Goal: Task Accomplishment & Management: Manage account settings

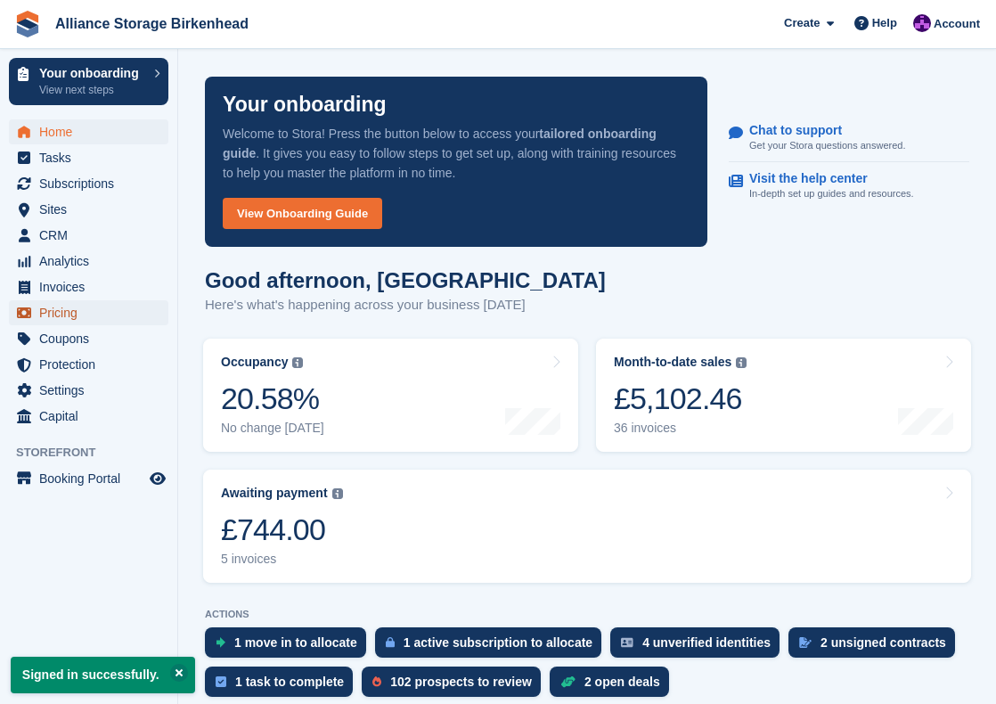
click at [86, 309] on span "Pricing" at bounding box center [92, 312] width 107 height 25
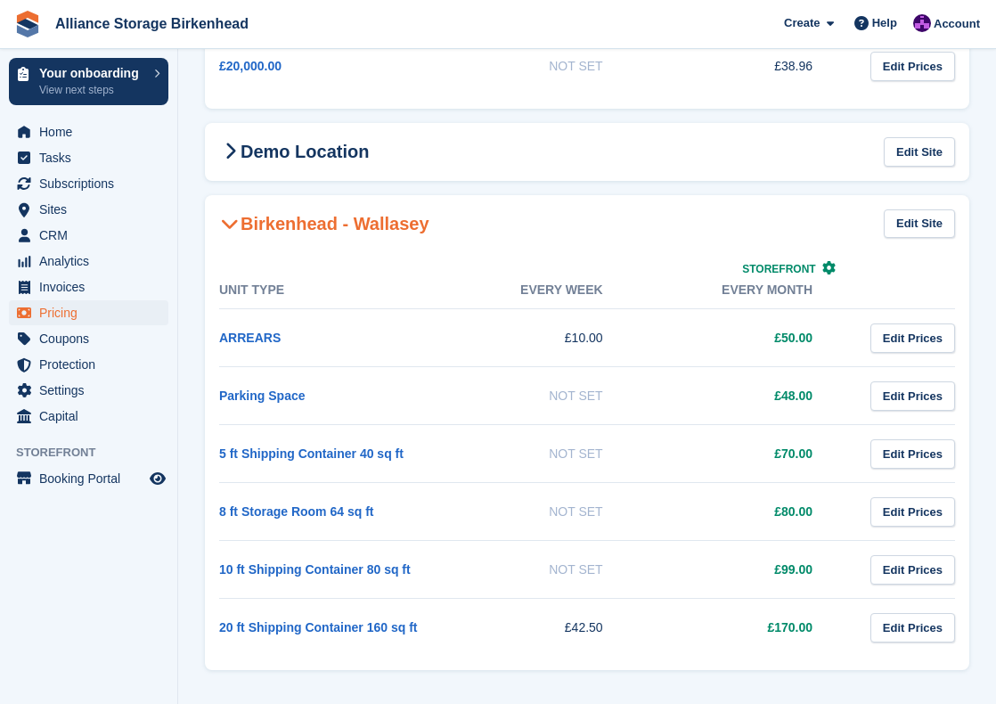
scroll to position [518, 0]
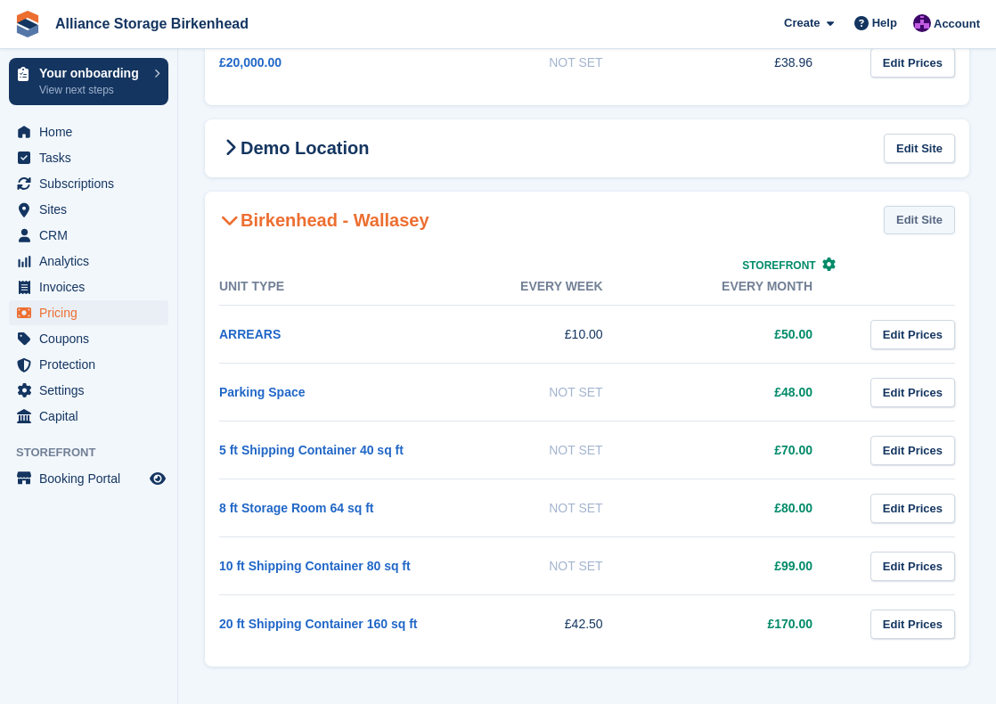
click at [921, 224] on link "Edit Site" at bounding box center [919, 220] width 71 height 29
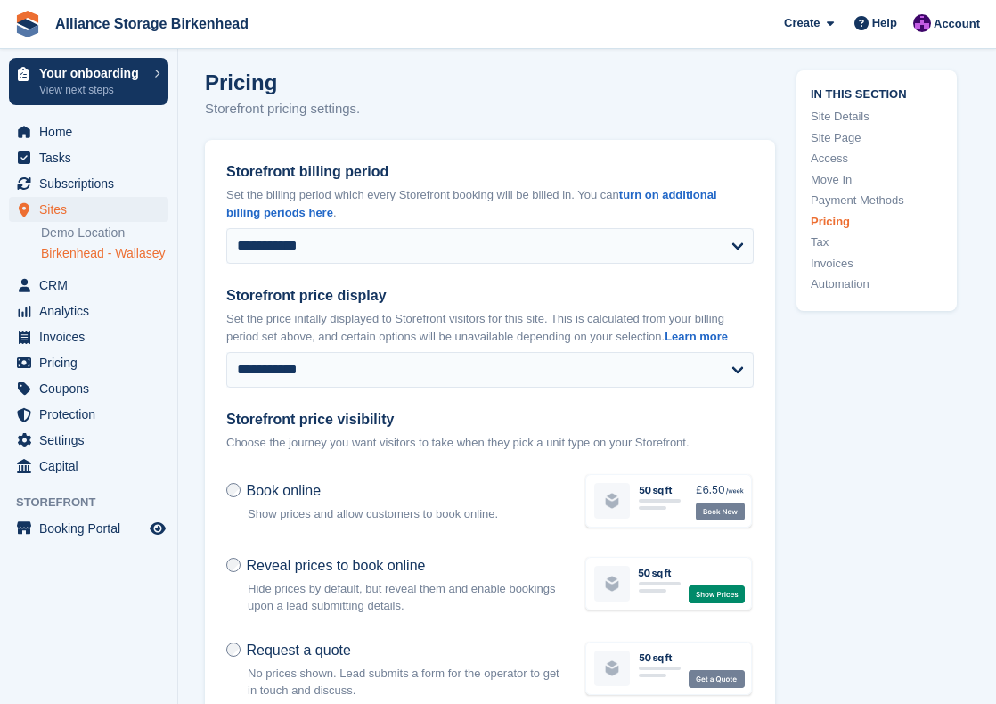
scroll to position [6494, 0]
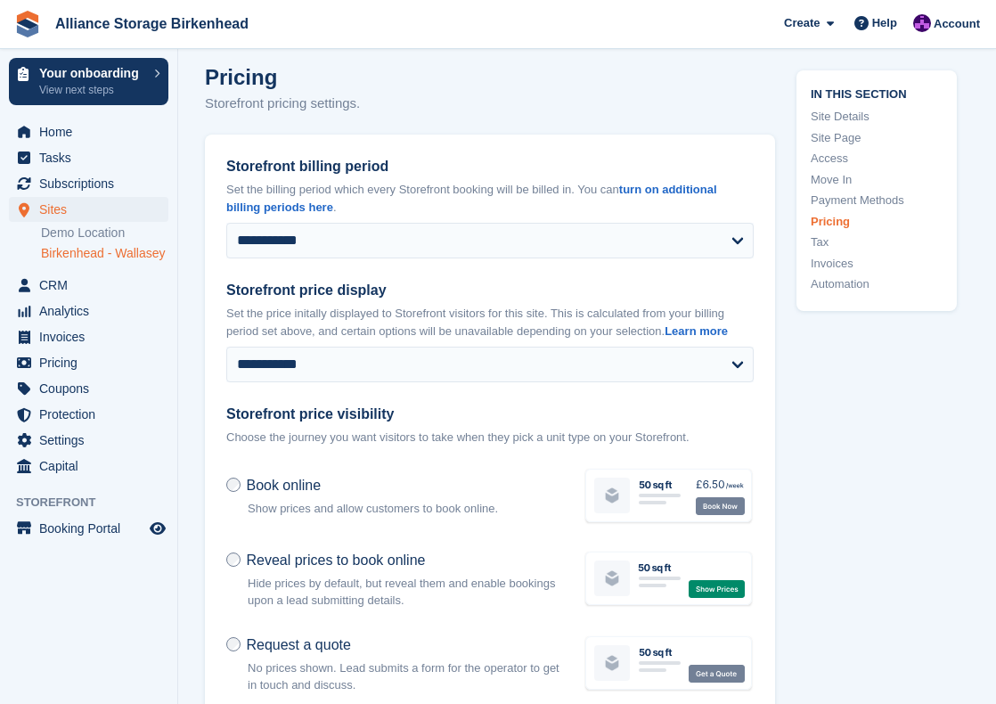
type input "**********"
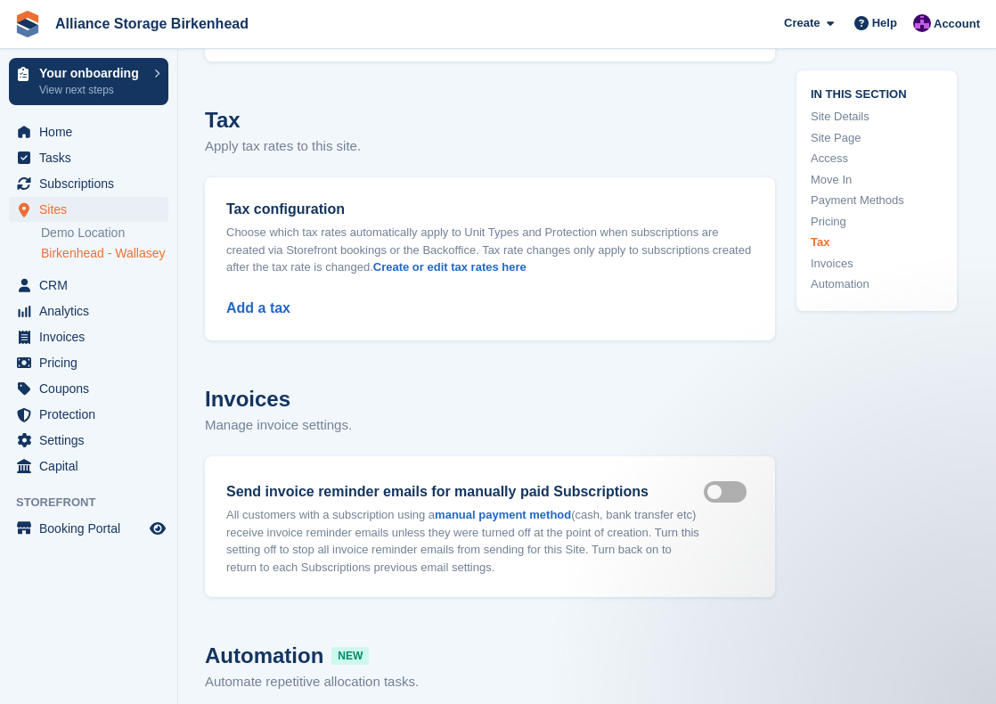
scroll to position [7169, 0]
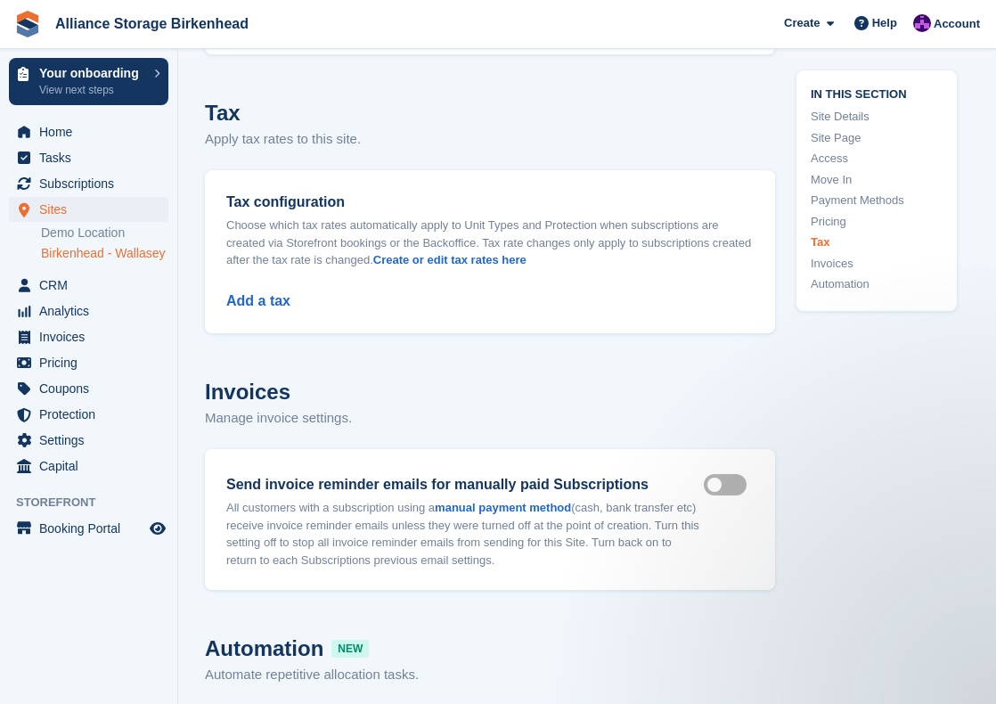
click at [257, 287] on div "Add a tax" at bounding box center [489, 290] width 527 height 43
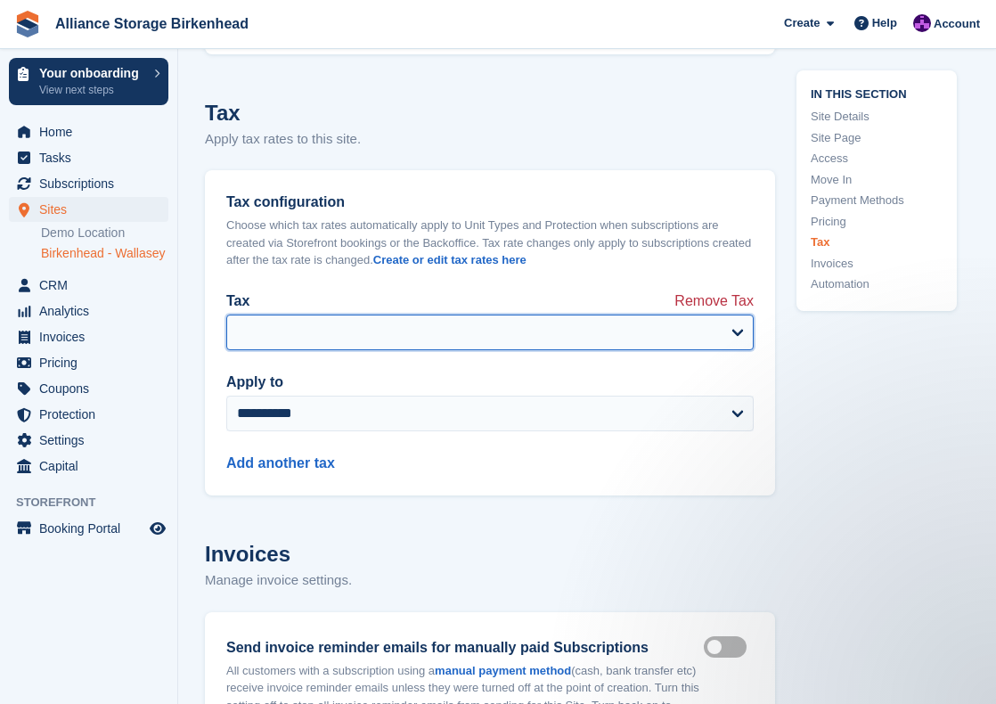
click at [294, 323] on select "Tax" at bounding box center [489, 332] width 527 height 36
click at [642, 319] on select "Tax" at bounding box center [489, 332] width 527 height 36
click at [745, 316] on select "Tax" at bounding box center [489, 332] width 527 height 36
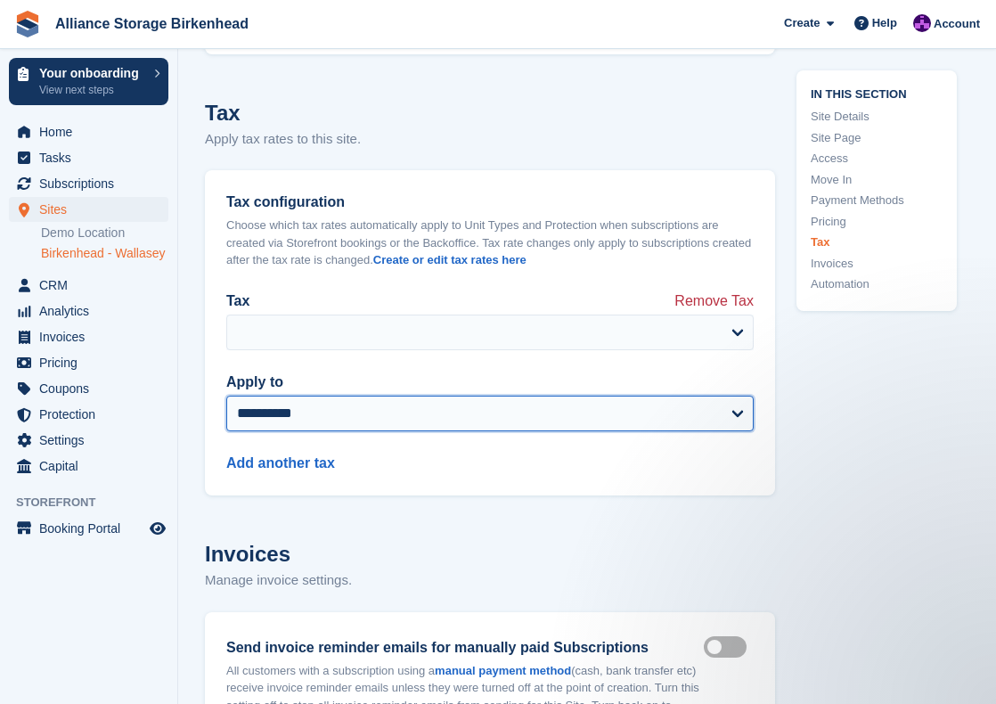
click at [689, 406] on select "**********" at bounding box center [489, 414] width 527 height 36
click at [226, 396] on select "**********" at bounding box center [489, 414] width 527 height 36
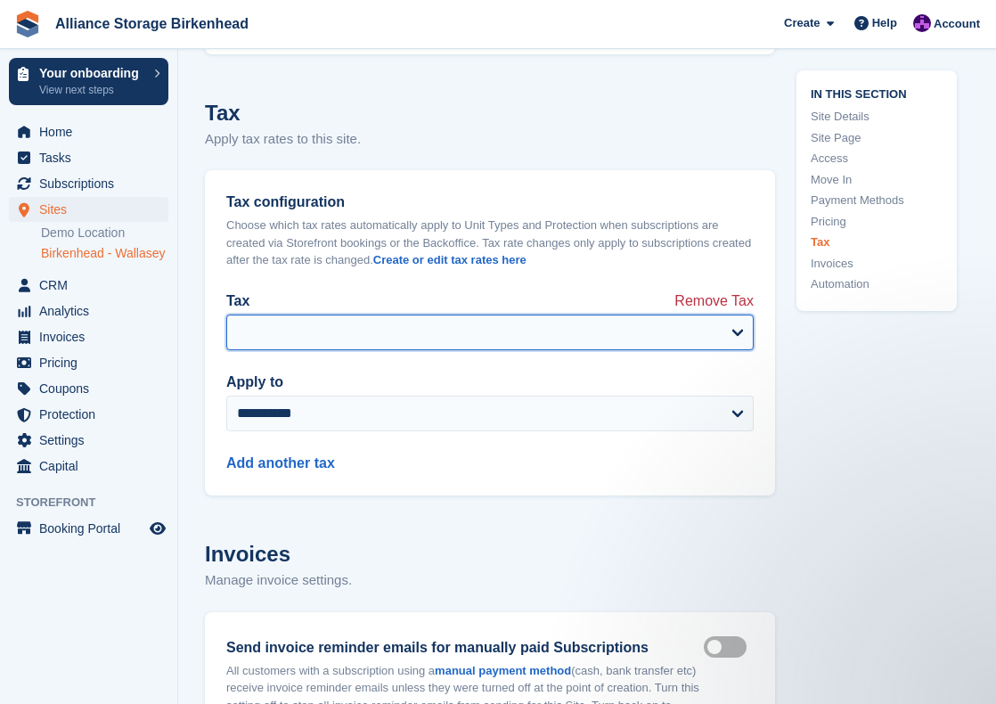
click at [358, 318] on select "Tax" at bounding box center [489, 332] width 527 height 36
click at [739, 318] on select "Tax" at bounding box center [489, 332] width 527 height 36
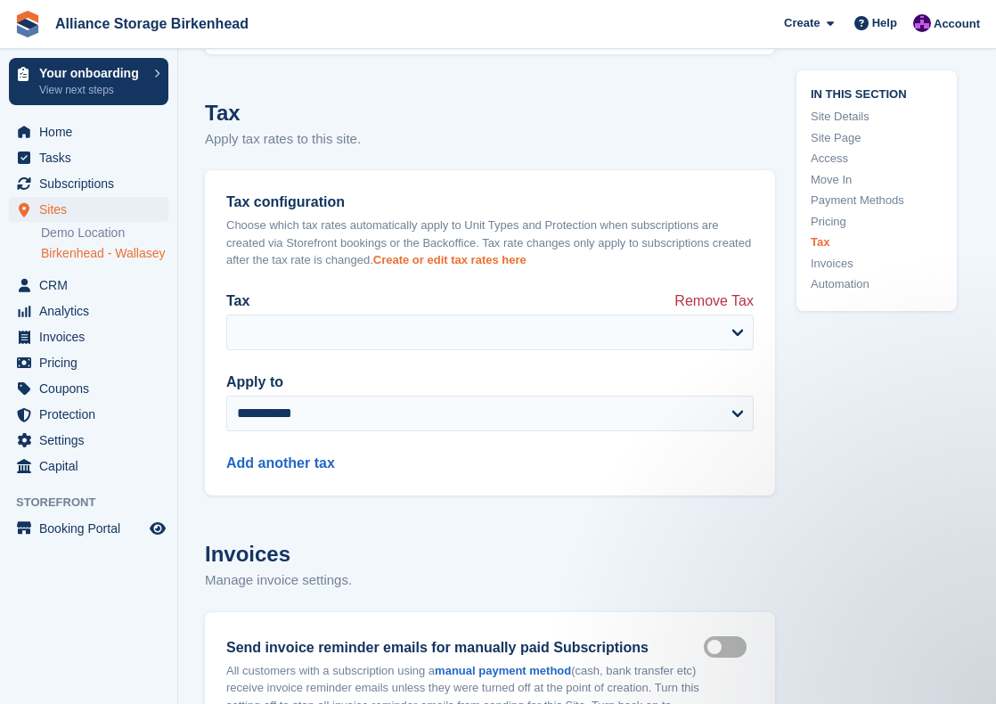
click at [453, 253] on link "Create or edit tax rates here" at bounding box center [449, 259] width 153 height 13
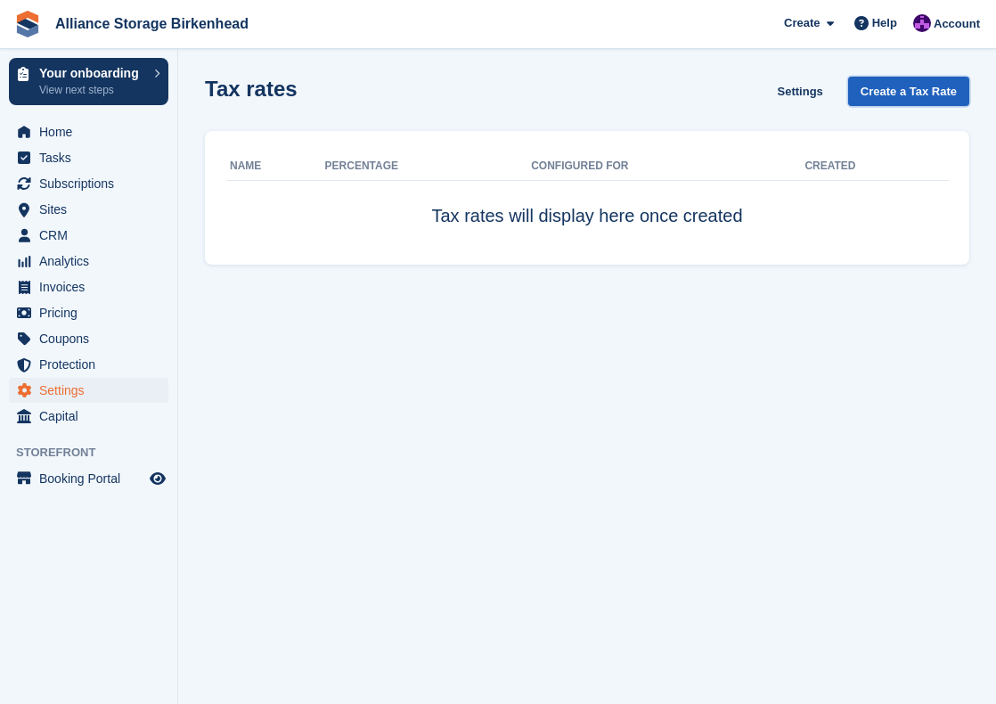
click at [901, 86] on link "Create a Tax Rate" at bounding box center [908, 91] width 121 height 29
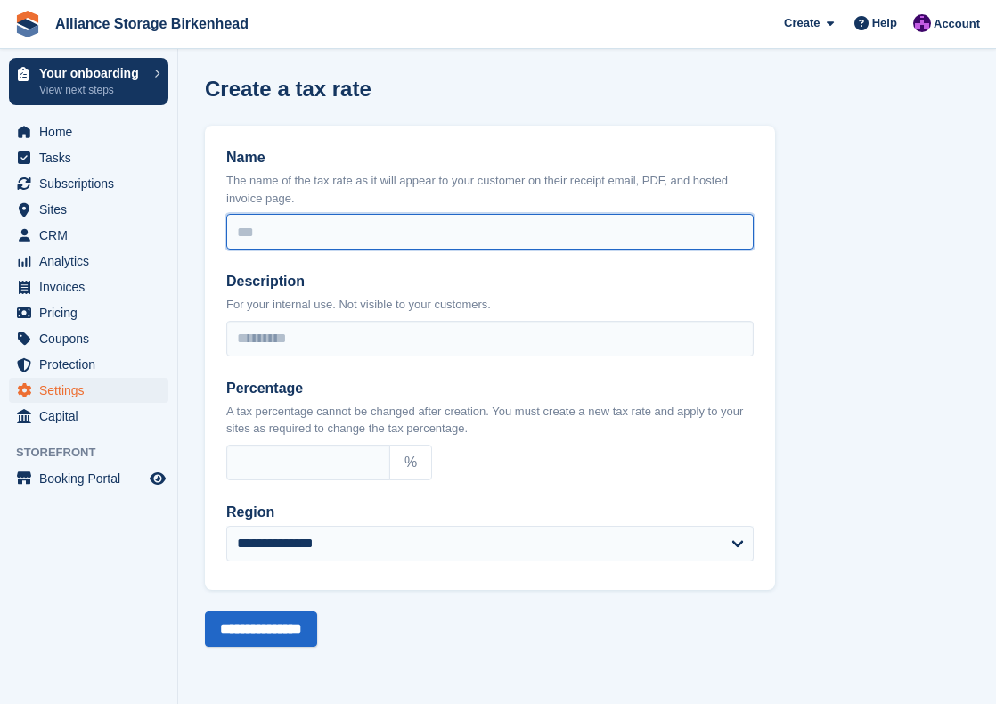
click at [375, 247] on input "Name" at bounding box center [489, 232] width 527 height 36
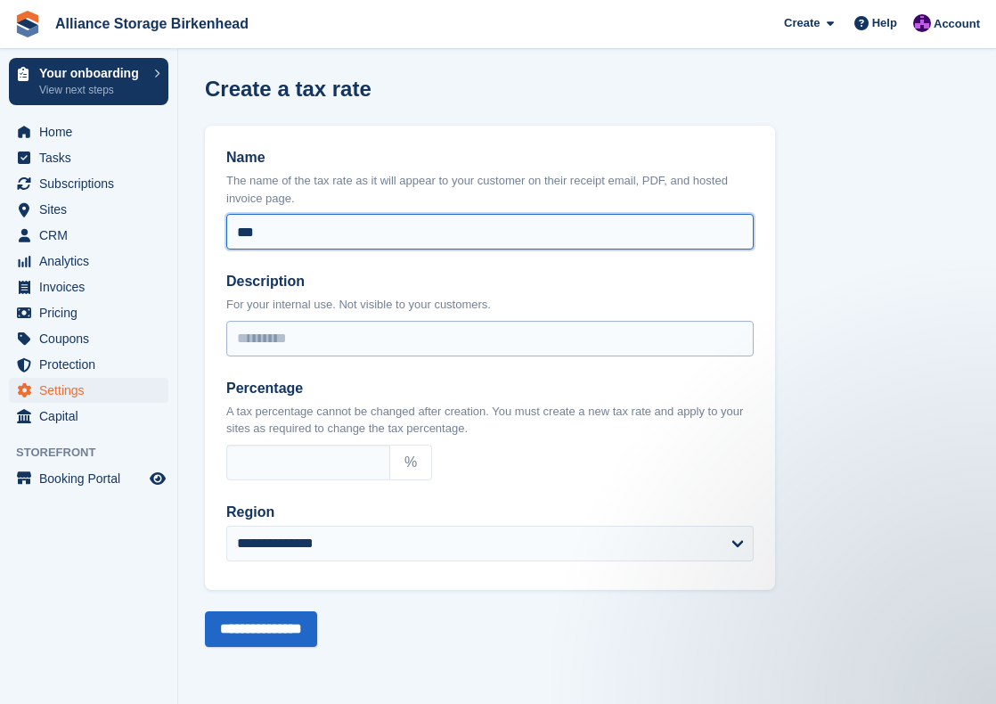
type input "***"
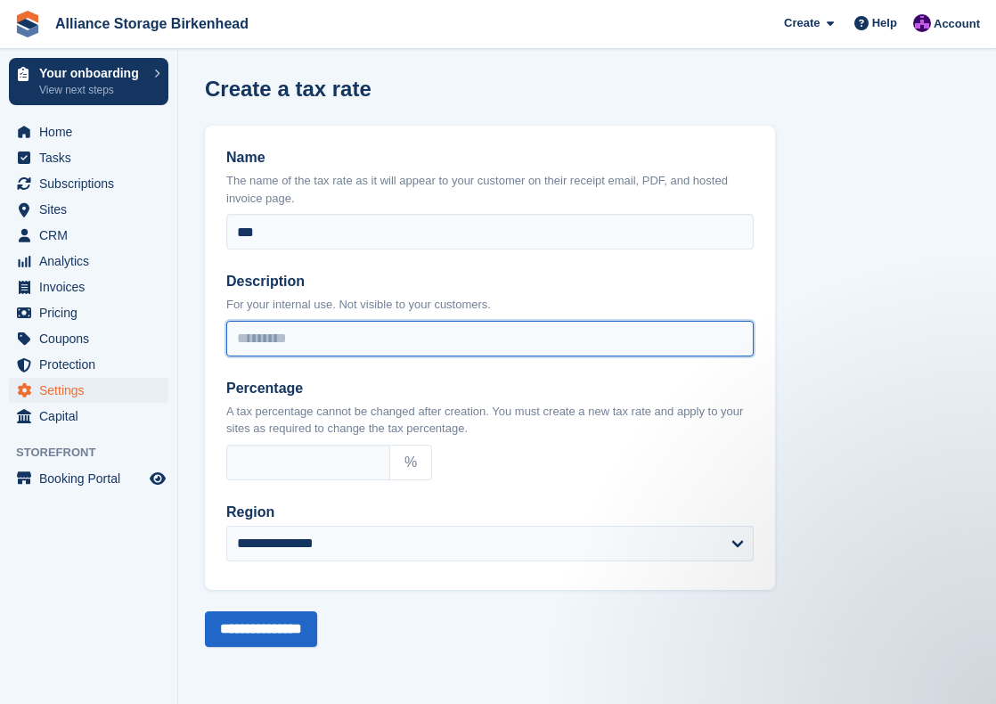
click at [440, 342] on input "Description" at bounding box center [489, 339] width 527 height 36
click at [257, 343] on input "*********" at bounding box center [489, 339] width 527 height 36
type input "*********"
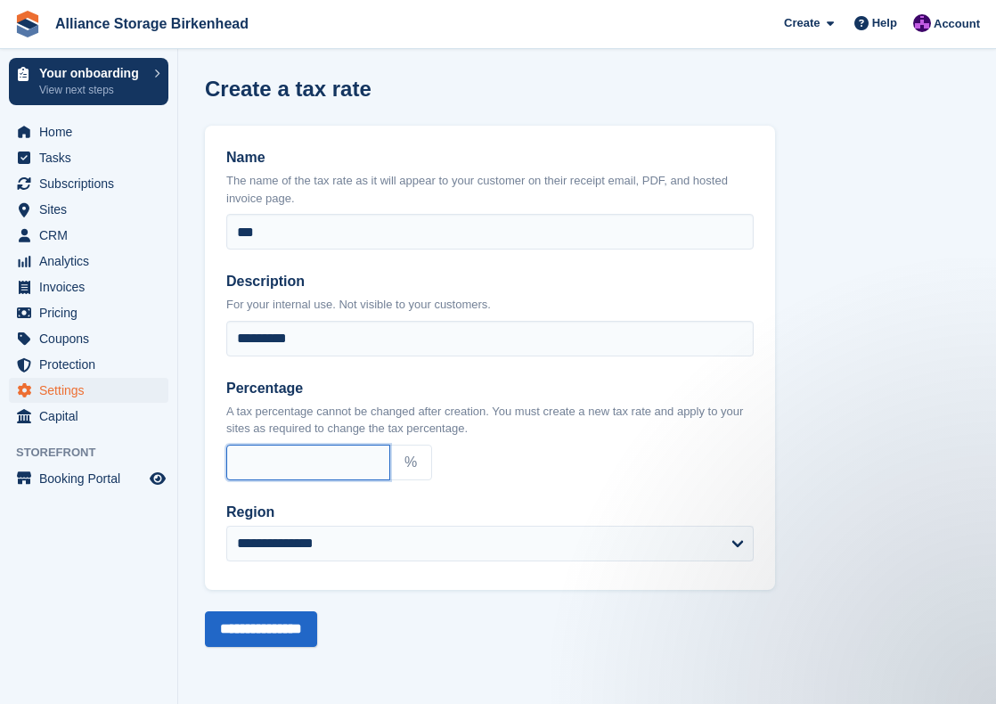
click at [299, 461] on input "Percentage" at bounding box center [308, 463] width 164 height 36
type input "**"
click at [290, 624] on input "**********" at bounding box center [261, 629] width 112 height 36
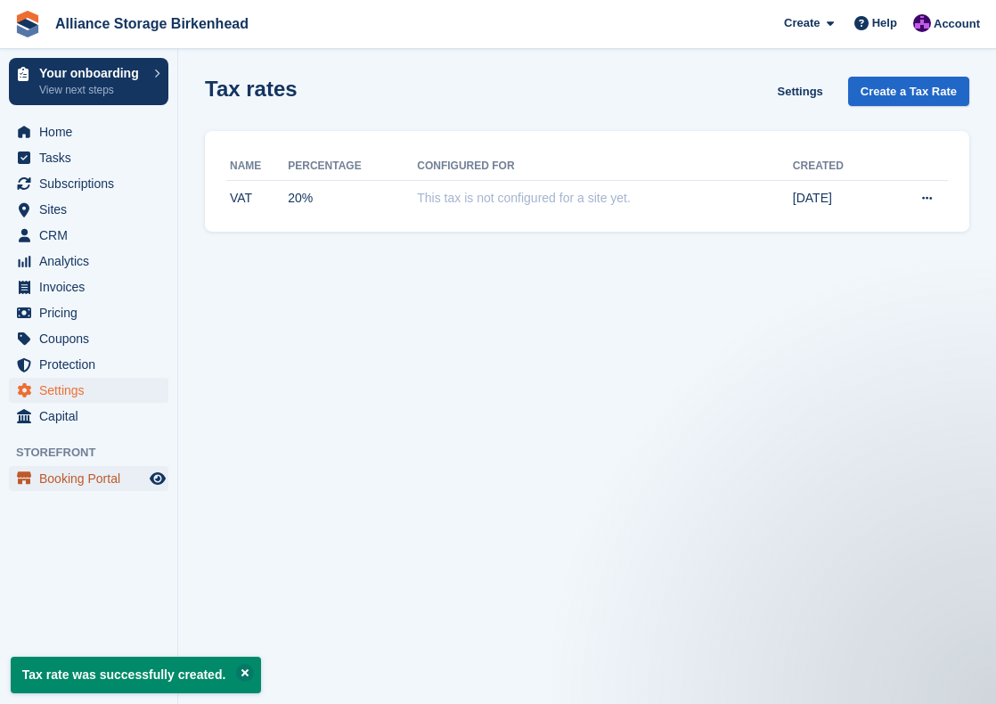
click at [84, 479] on span "Booking Portal" at bounding box center [92, 478] width 107 height 25
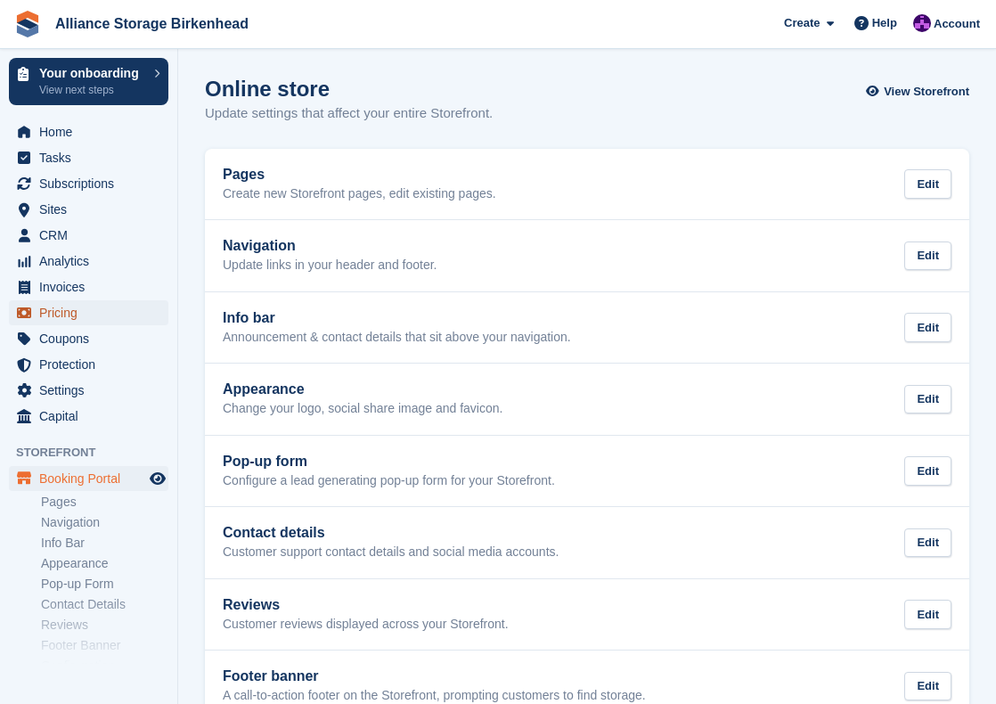
click at [77, 322] on span "Pricing" at bounding box center [92, 312] width 107 height 25
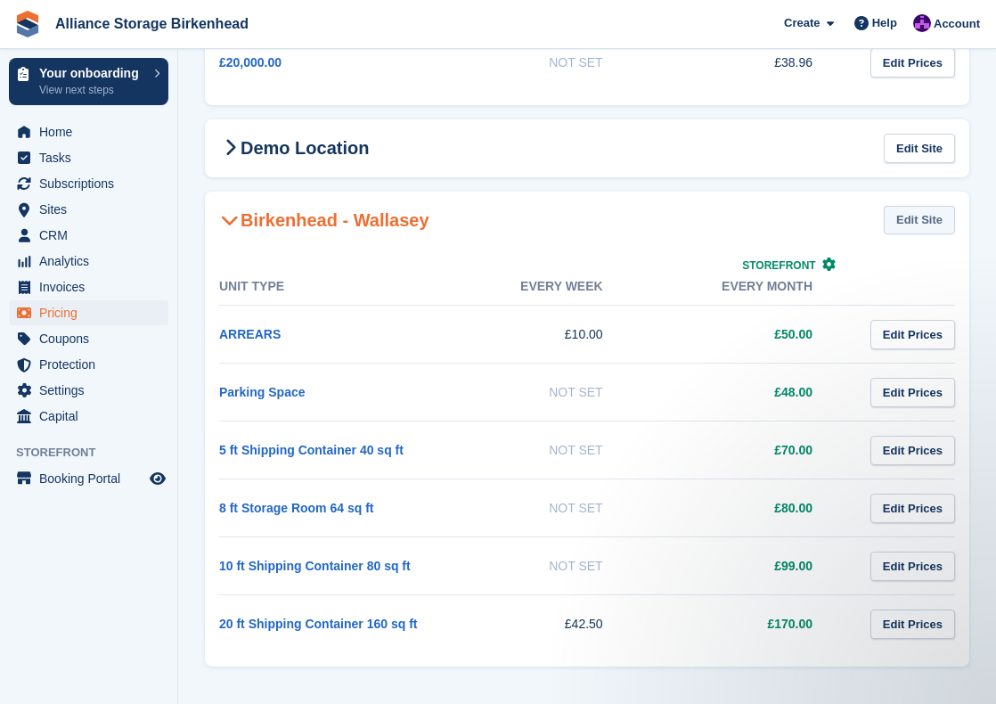
click at [918, 224] on link "Edit Site" at bounding box center [919, 220] width 71 height 29
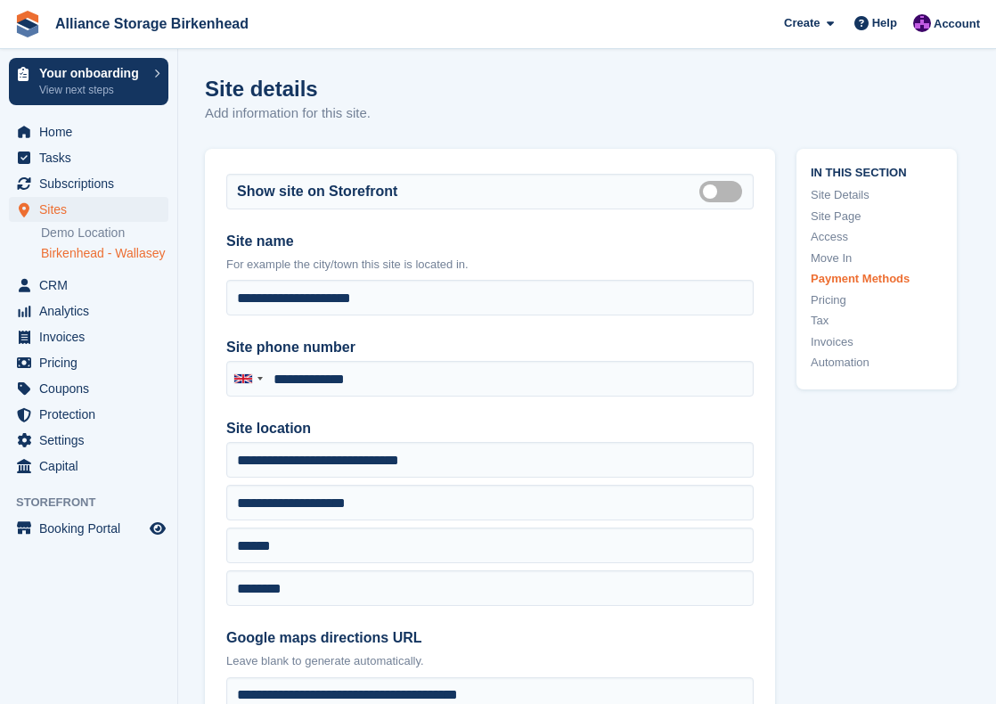
scroll to position [6494, 0]
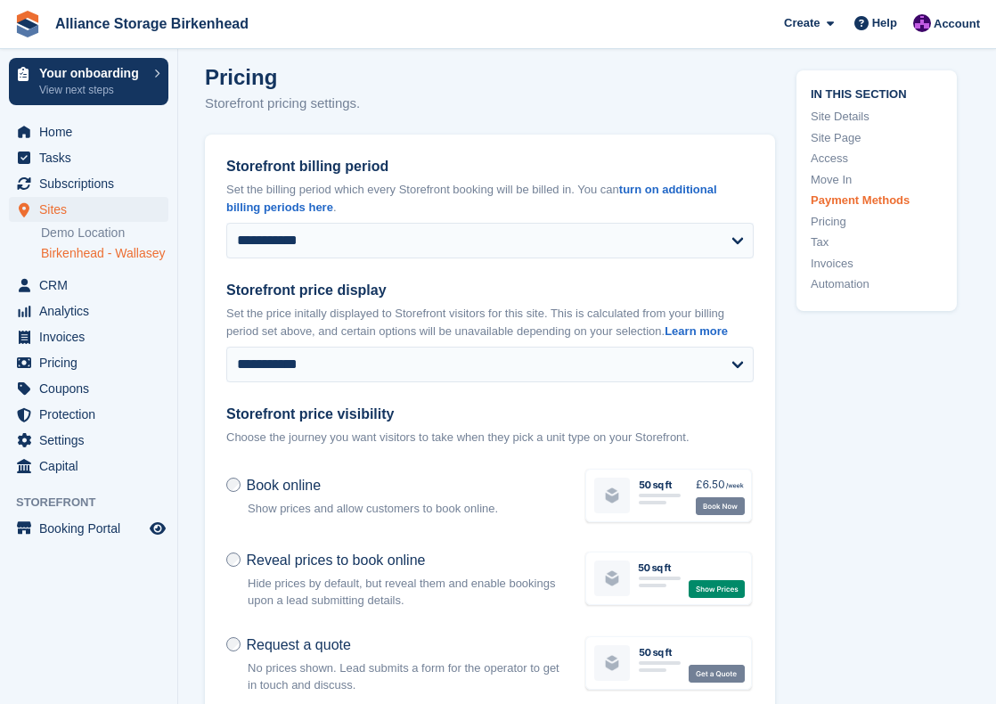
type input "**********"
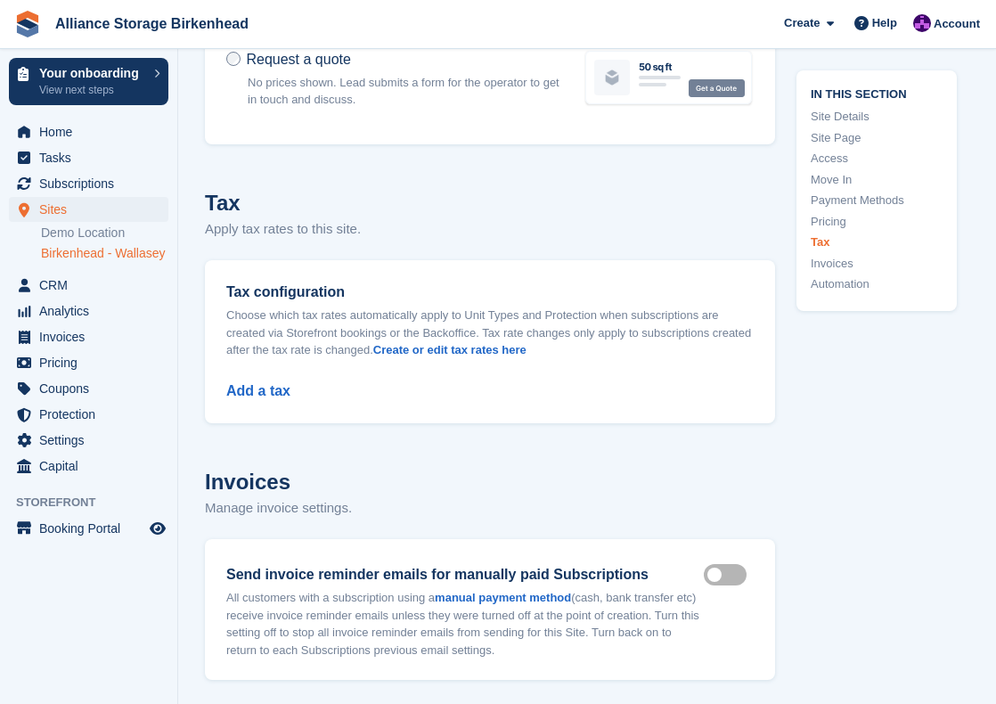
scroll to position [7200, 0]
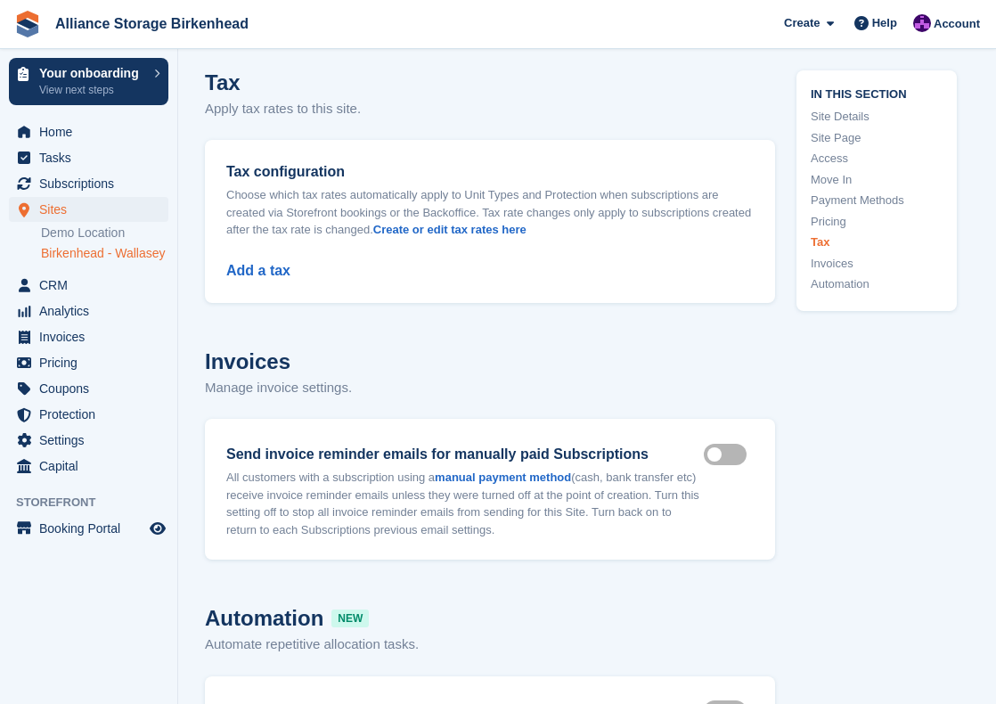
click at [262, 257] on div "Add a tax" at bounding box center [489, 260] width 527 height 43
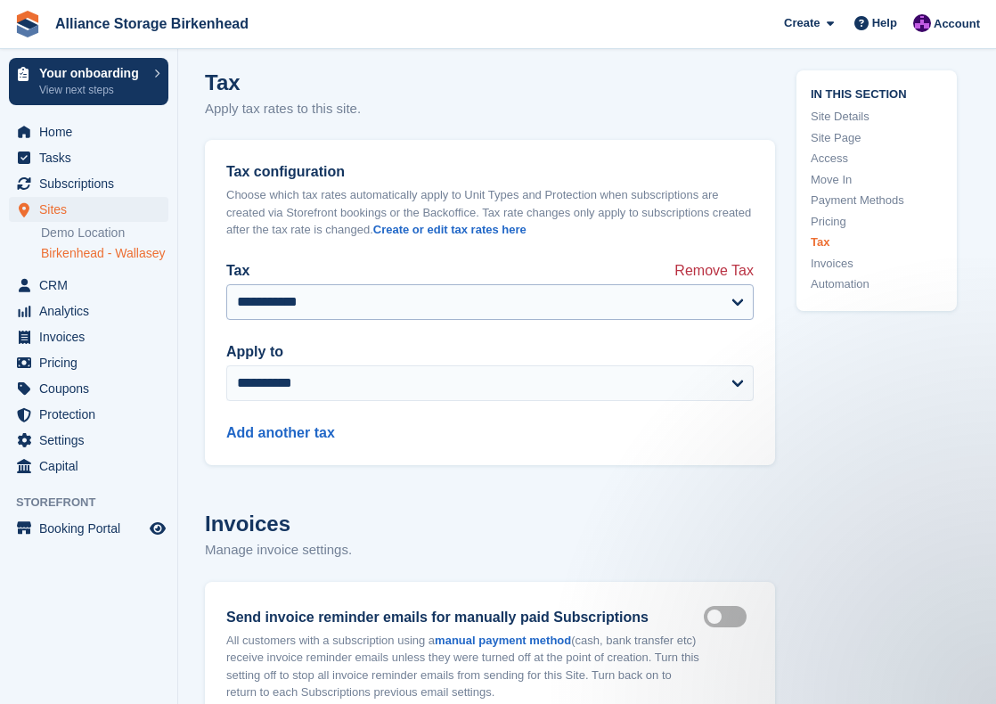
scroll to position [0, 0]
click at [307, 412] on div "Add another tax" at bounding box center [489, 422] width 527 height 43
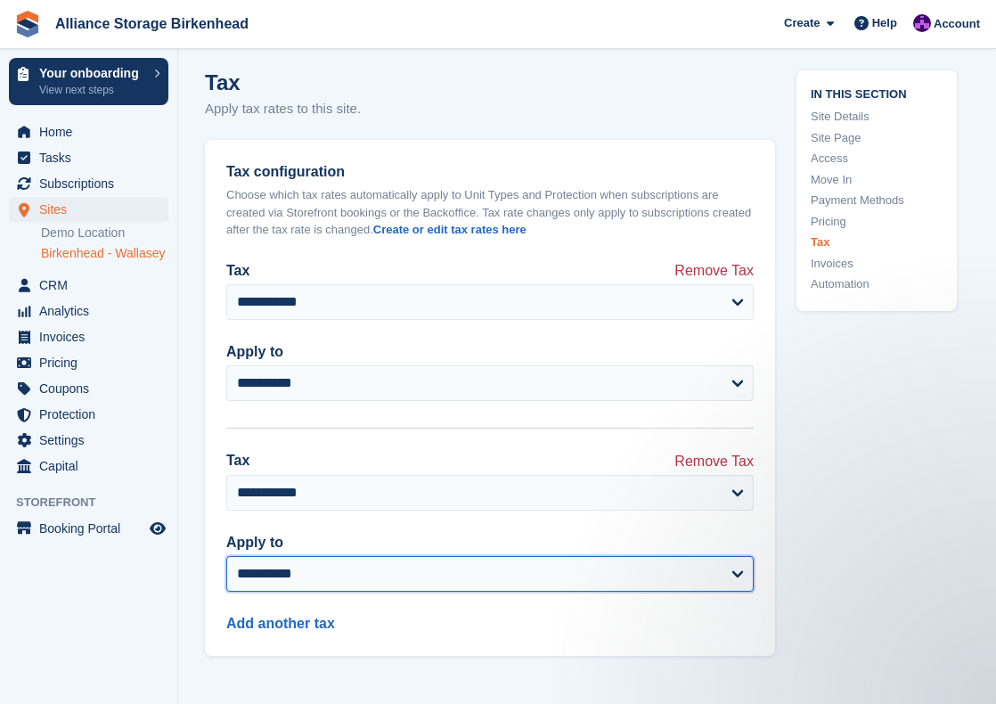
click at [324, 562] on select "**********" at bounding box center [489, 574] width 527 height 36
click at [226, 556] on select "**********" at bounding box center [489, 574] width 527 height 36
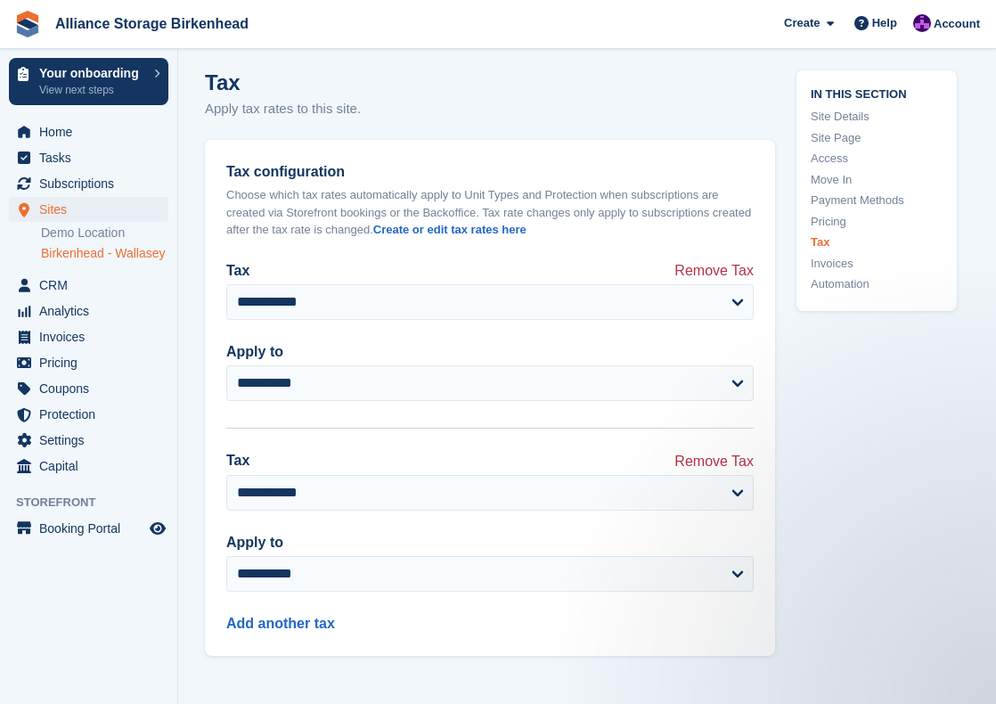
click at [700, 451] on span "Remove Tax" at bounding box center [713, 460] width 79 height 18
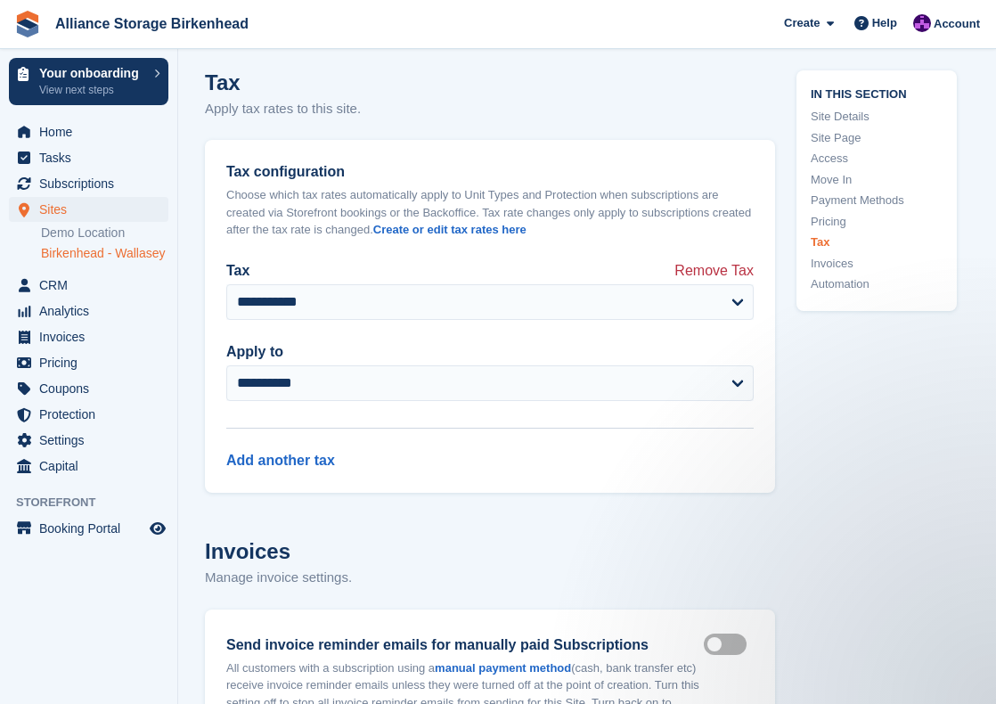
scroll to position [8032, 0]
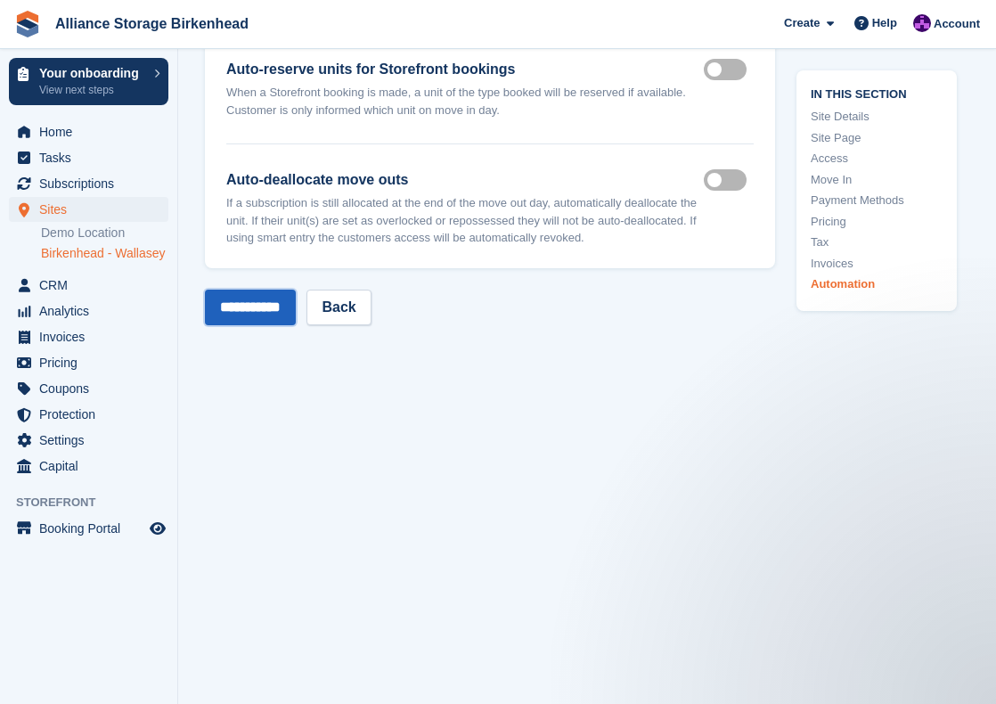
click at [282, 291] on input "**********" at bounding box center [250, 308] width 91 height 36
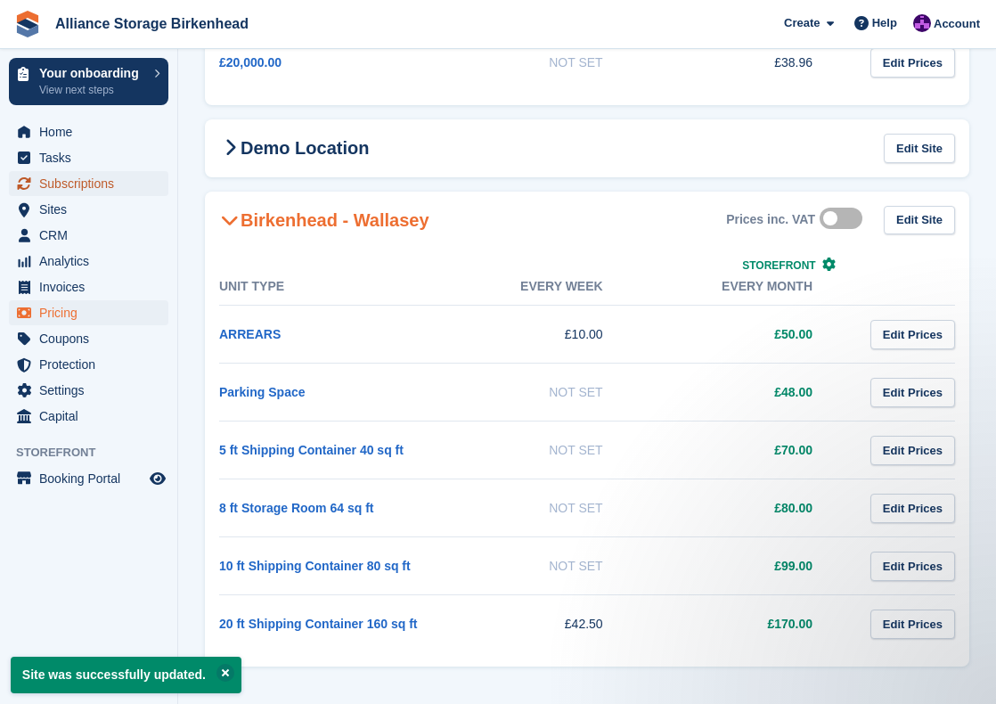
click at [91, 186] on span "Subscriptions" at bounding box center [92, 183] width 107 height 25
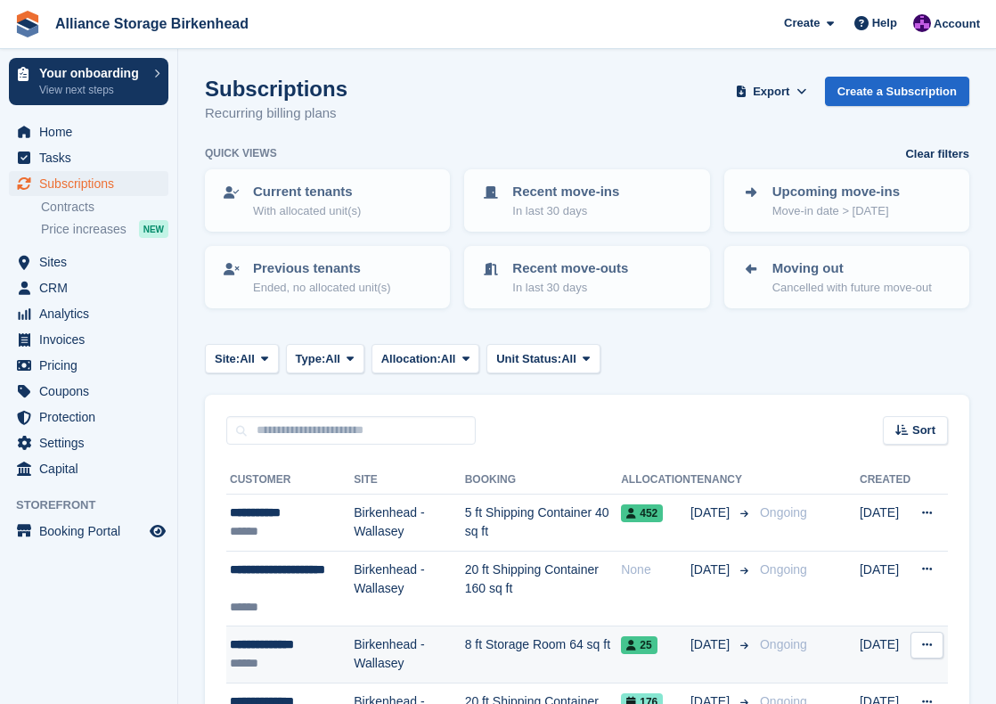
click at [568, 669] on td "8 ft Storage Room 64 sq ft" at bounding box center [543, 654] width 157 height 57
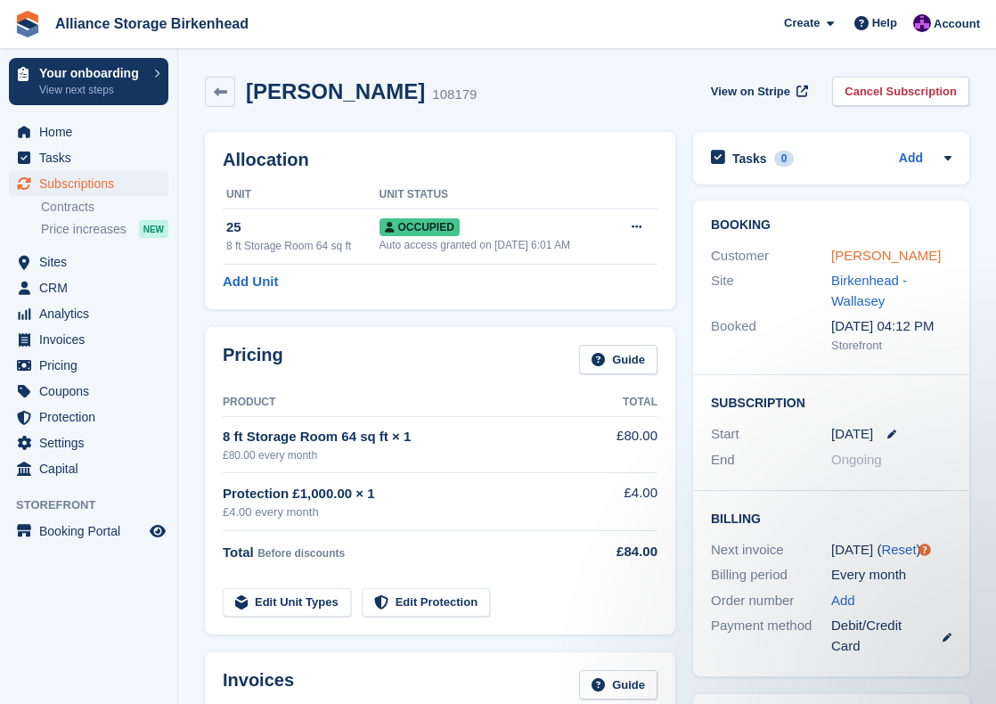
click at [871, 250] on link "[PERSON_NAME]" at bounding box center [886, 255] width 110 height 15
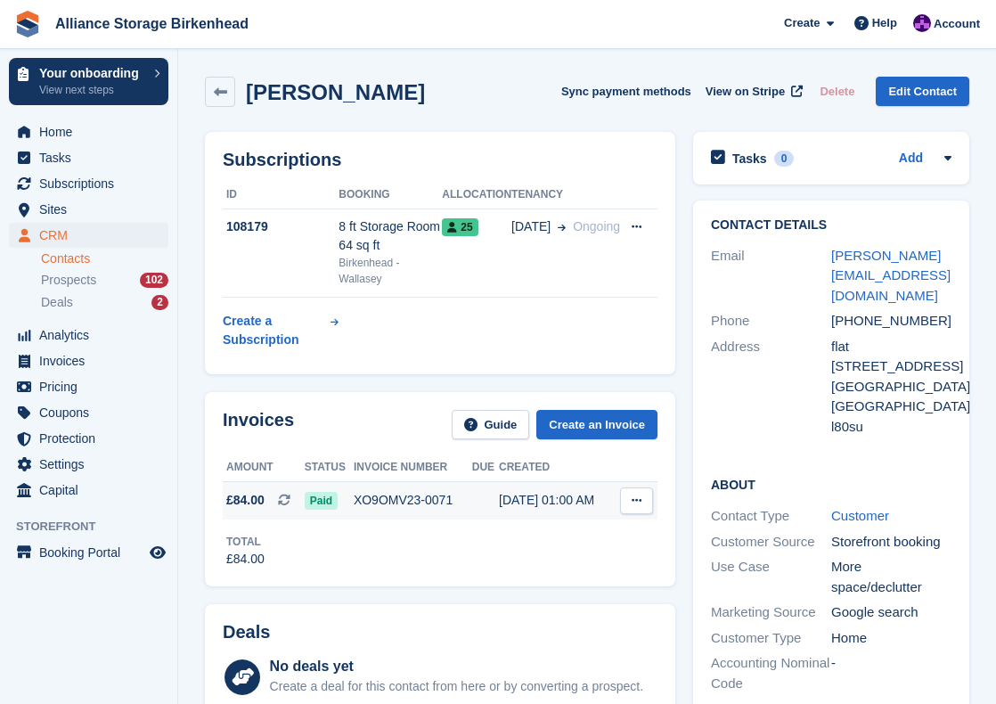
click at [404, 493] on td "XO9OMV23-0071" at bounding box center [413, 499] width 118 height 37
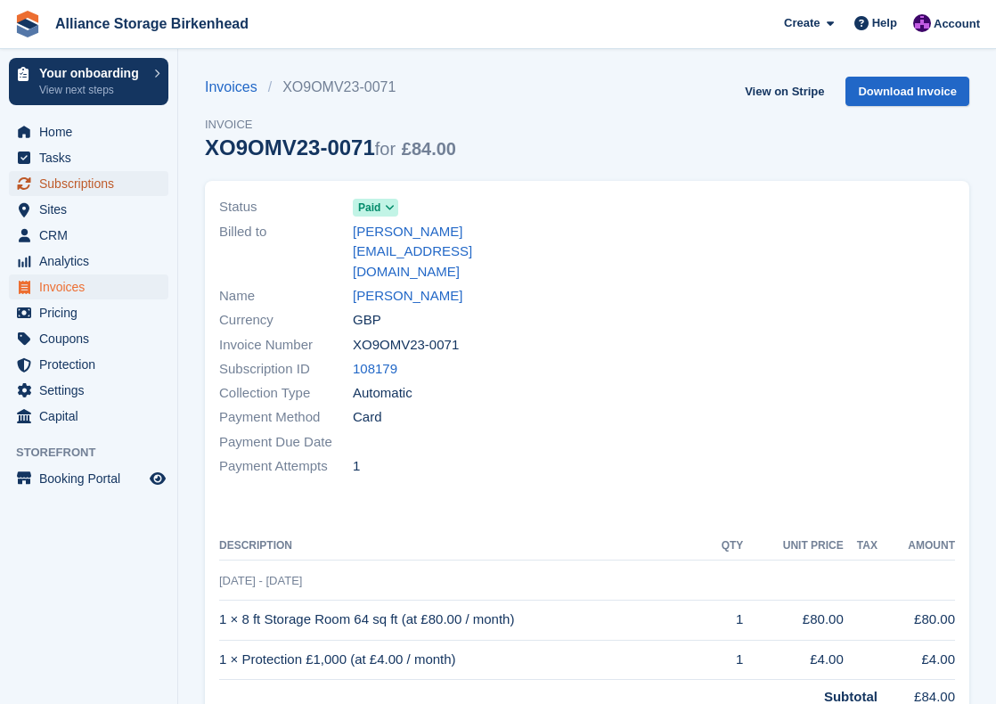
click at [74, 192] on span "Subscriptions" at bounding box center [92, 183] width 107 height 25
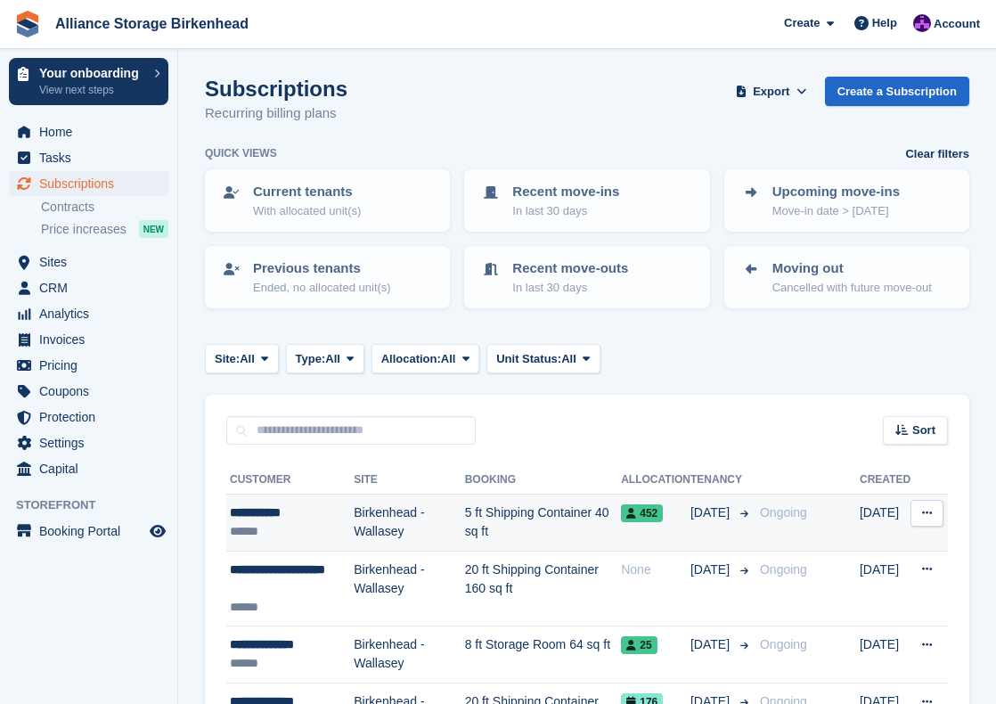
click at [580, 508] on td "5 ft Shipping Container 40 sq ft" at bounding box center [543, 522] width 157 height 57
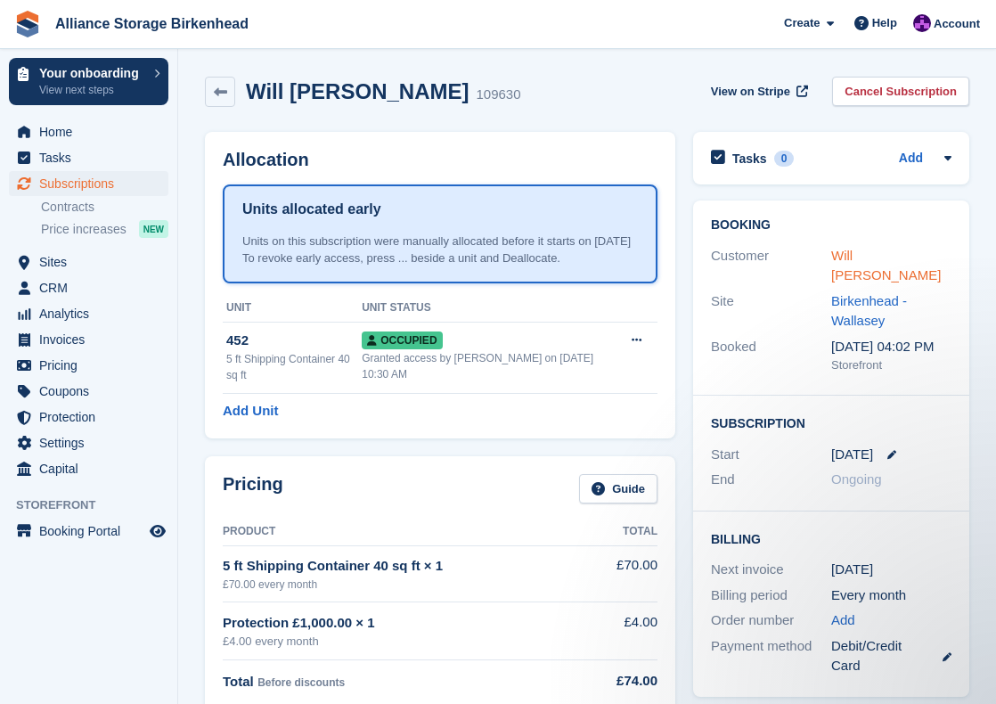
click at [864, 248] on link "Will Fildes" at bounding box center [886, 266] width 110 height 36
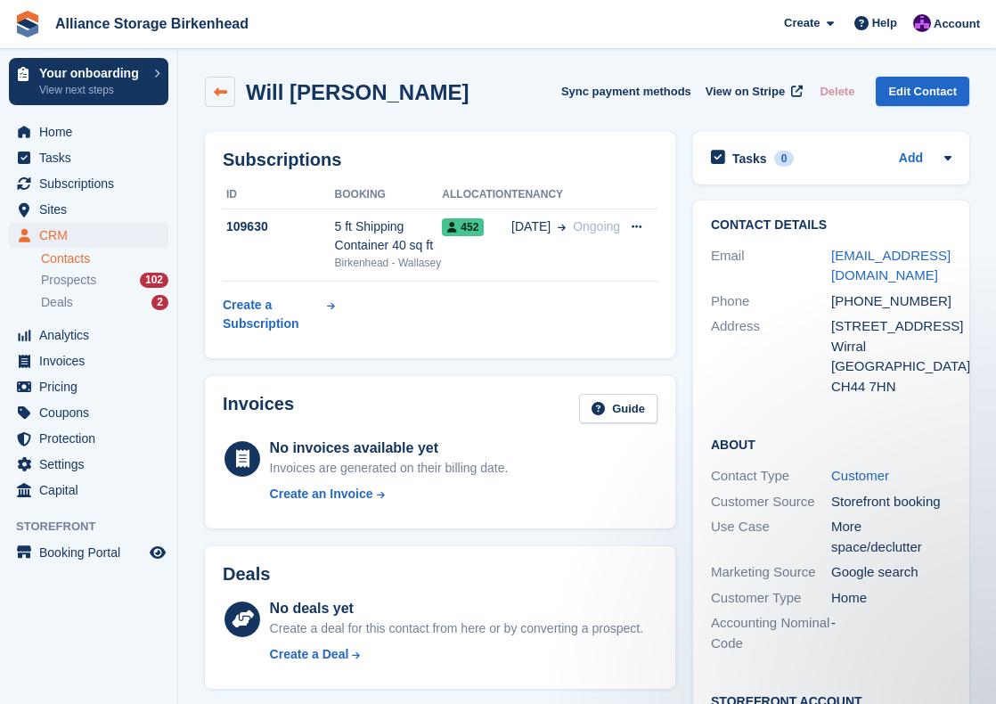
click at [224, 92] on icon at bounding box center [220, 92] width 13 height 13
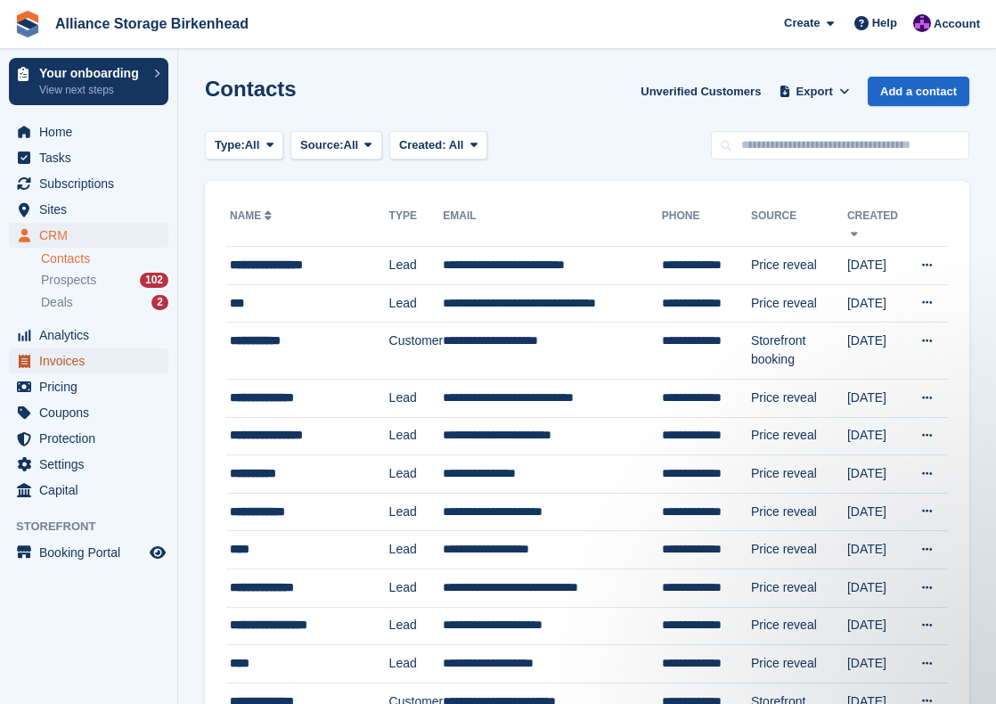
click at [86, 370] on span "Invoices" at bounding box center [92, 360] width 107 height 25
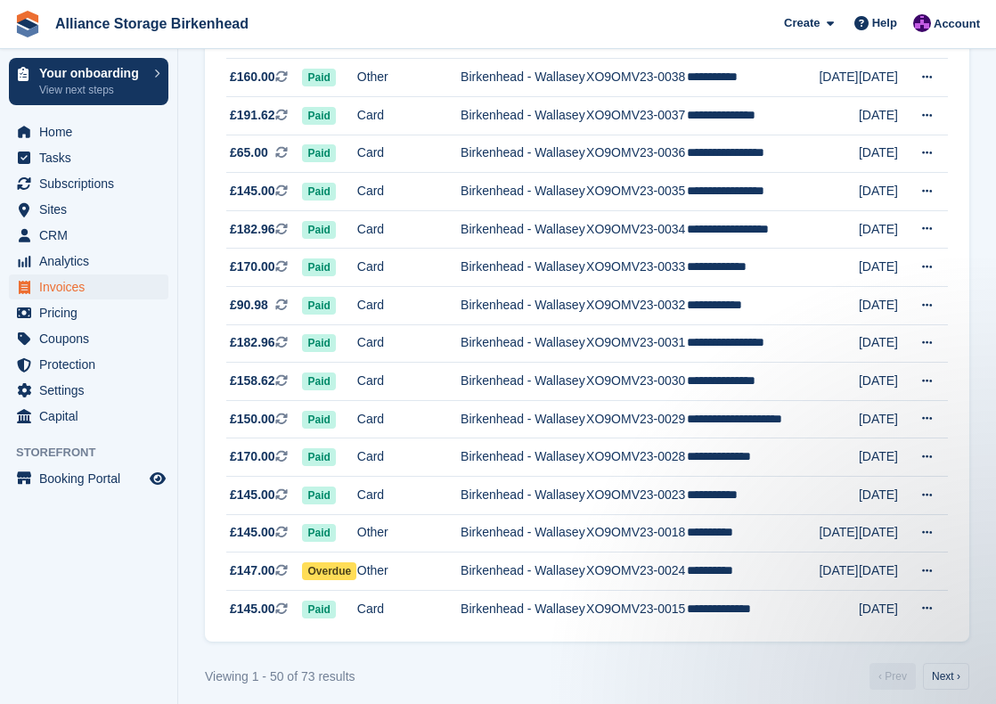
scroll to position [1595, 0]
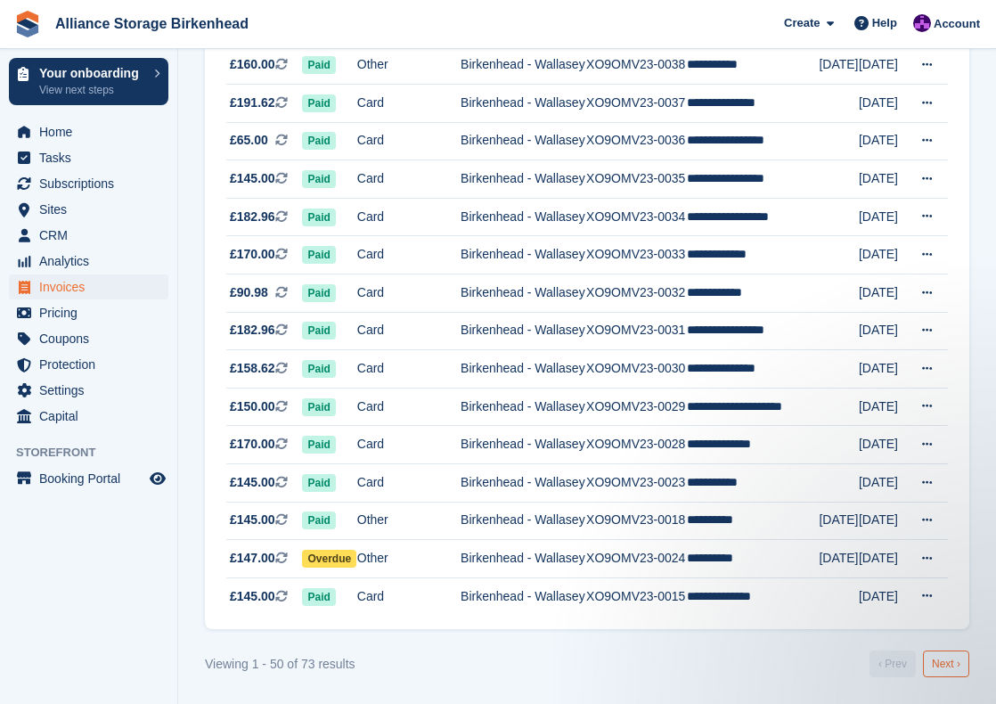
click at [957, 664] on link "Next ›" at bounding box center [946, 663] width 46 height 27
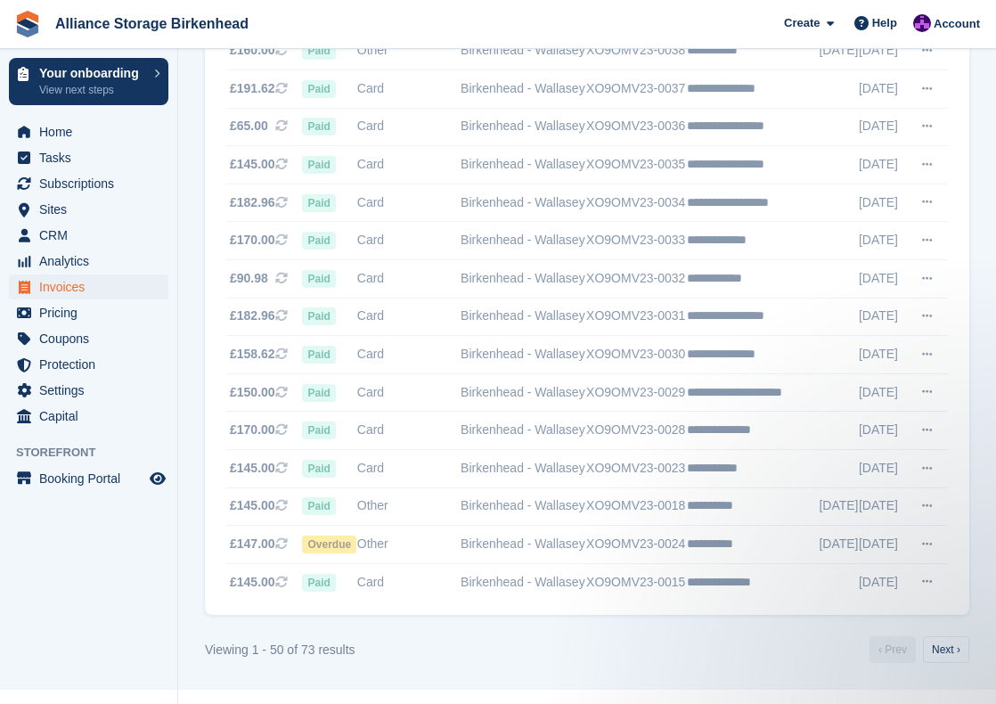
scroll to position [563, 0]
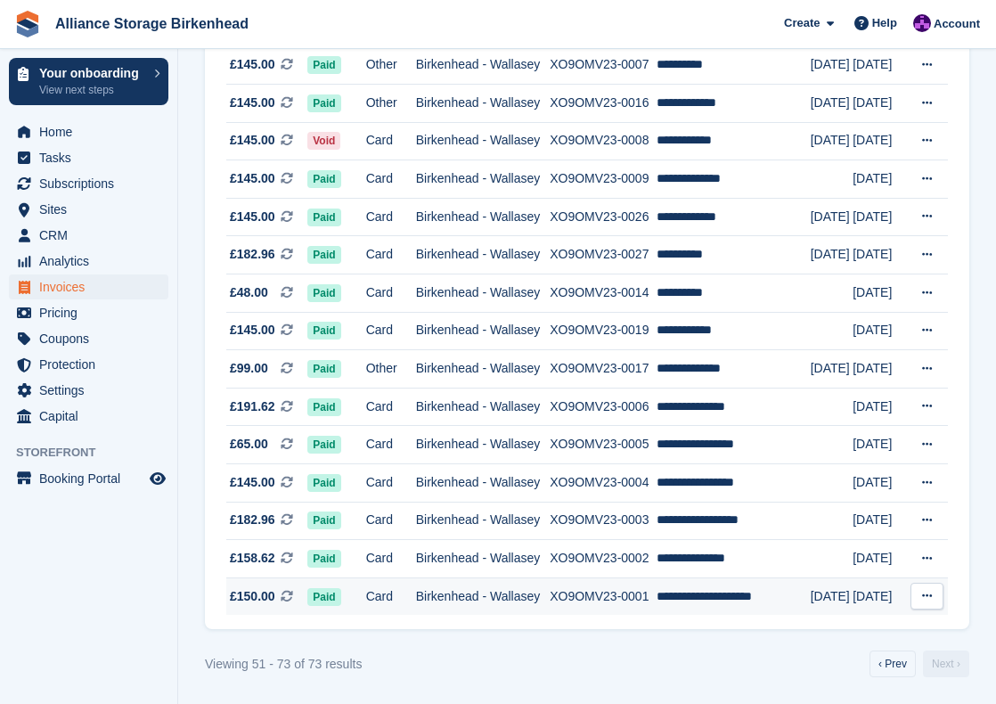
click at [597, 609] on td "XO9OMV23-0001" at bounding box center [603, 595] width 107 height 37
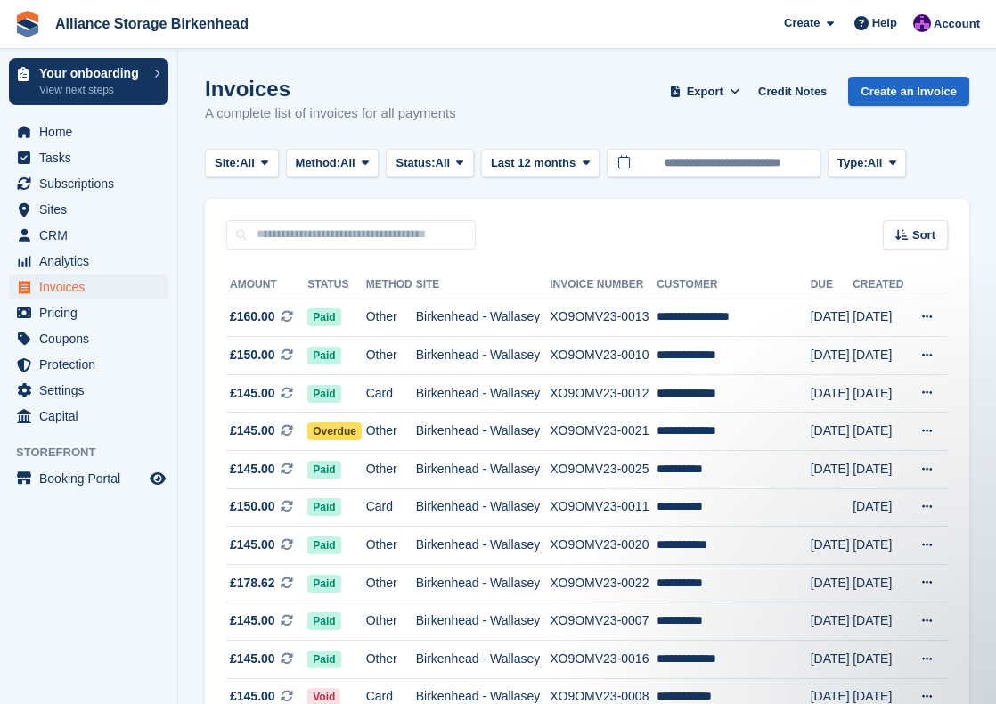
scroll to position [563, 0]
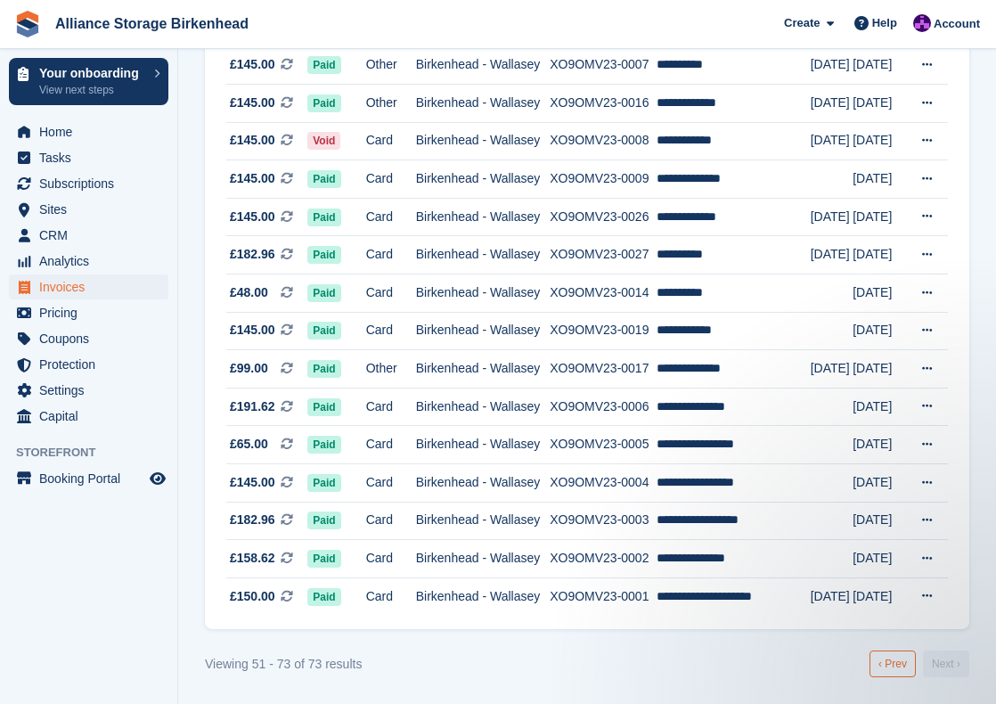
click at [900, 657] on link "‹ Prev" at bounding box center [892, 663] width 46 height 27
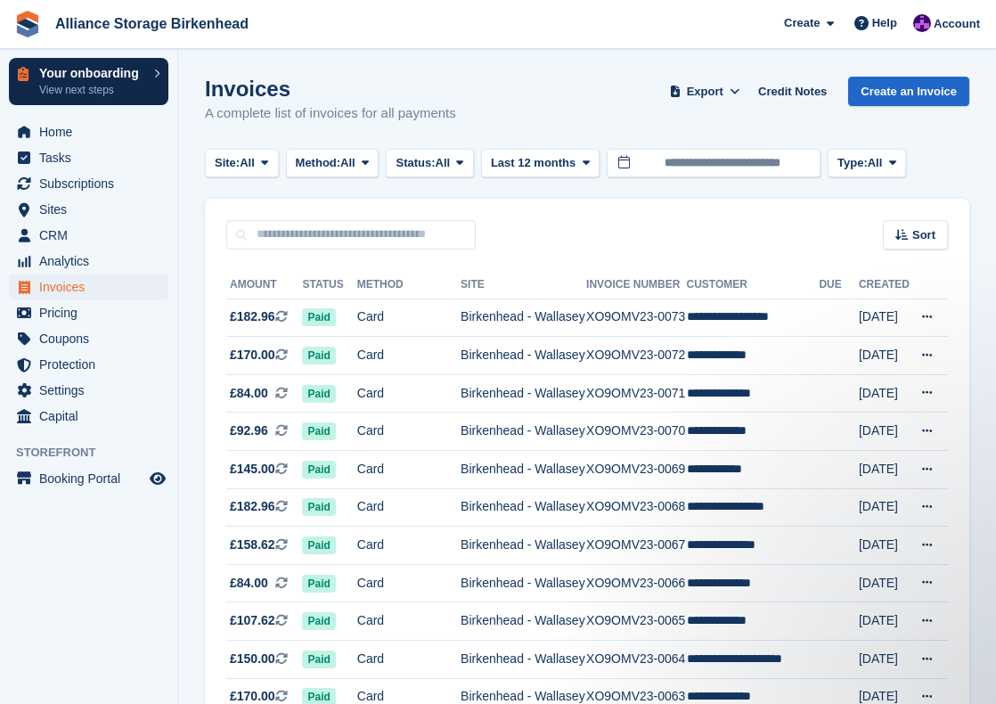
click at [83, 89] on p "View next steps" at bounding box center [92, 90] width 106 height 16
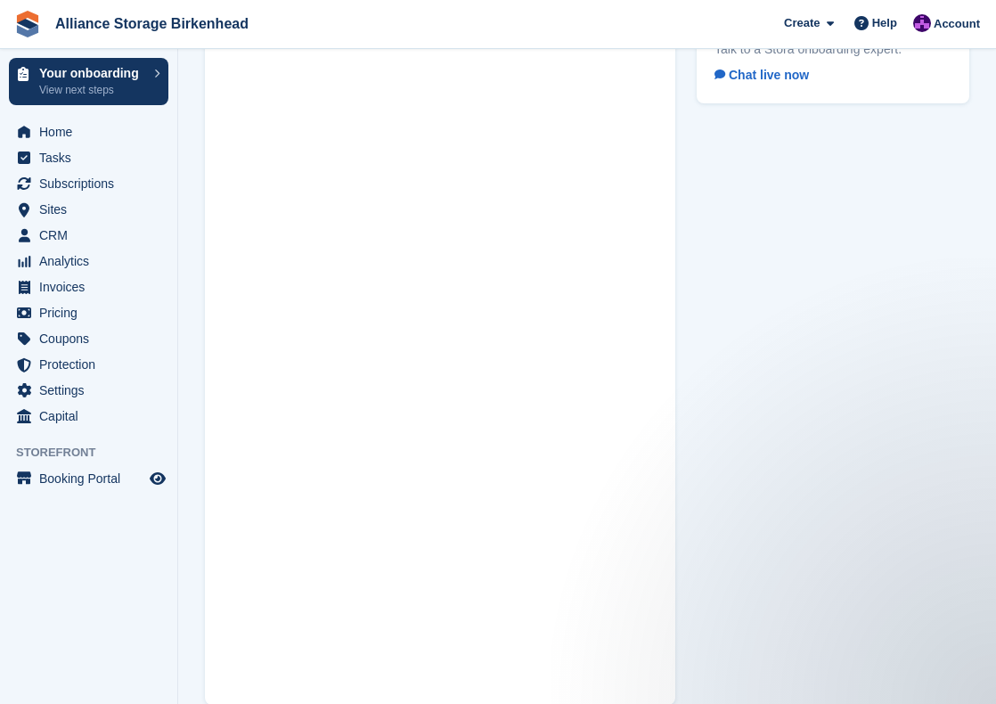
scroll to position [103, 0]
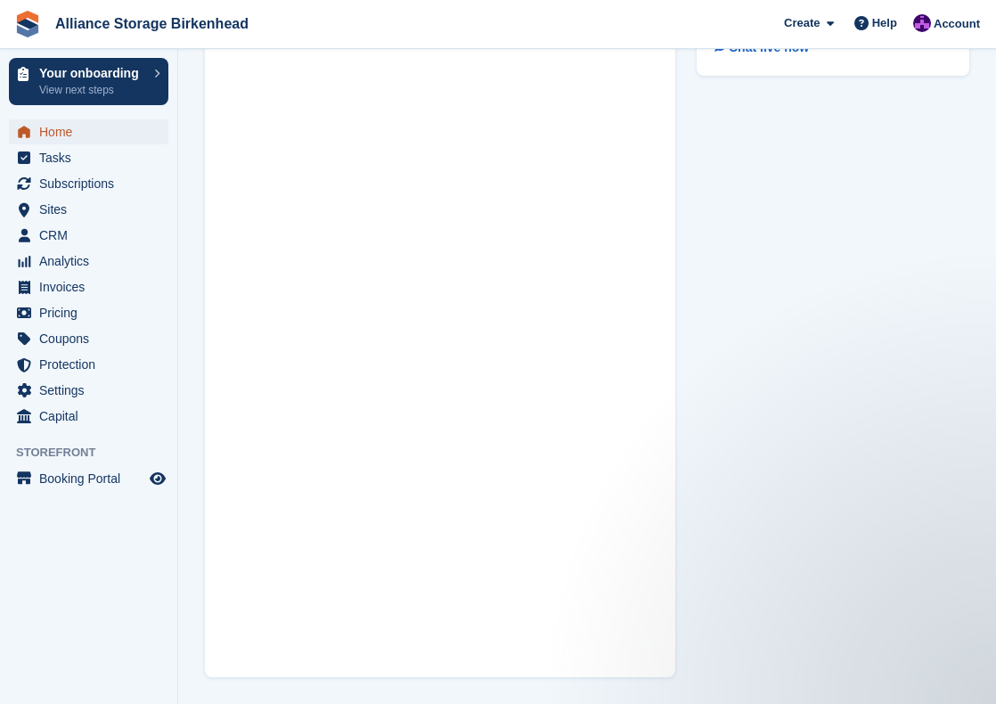
click at [74, 135] on span "Home" at bounding box center [92, 131] width 107 height 25
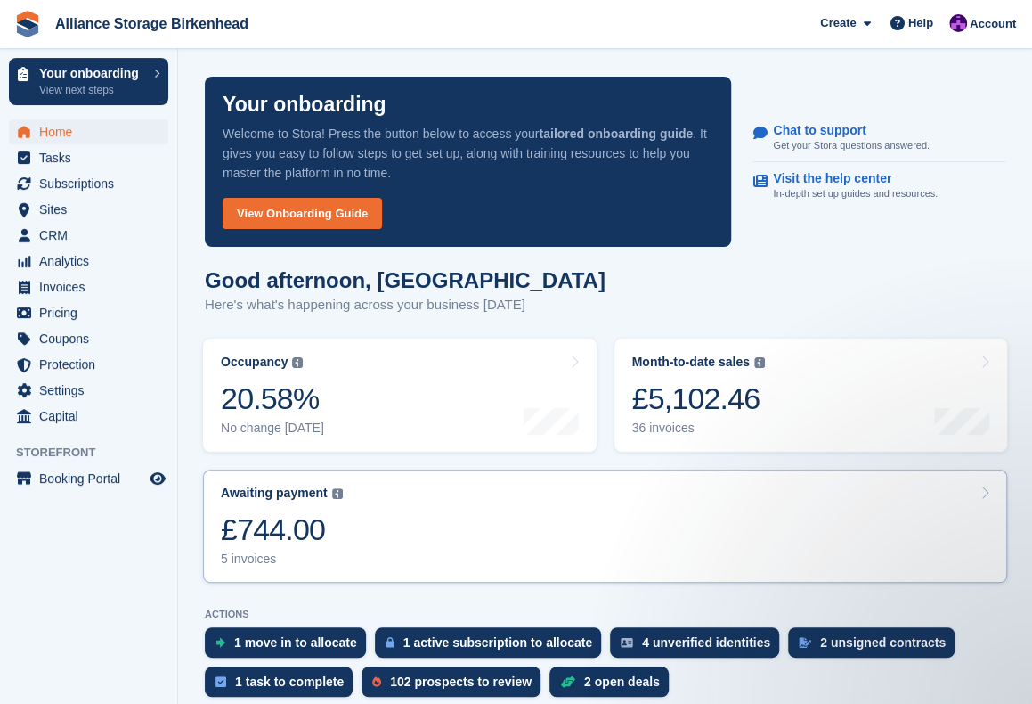
click at [301, 526] on div "£744.00" at bounding box center [282, 529] width 122 height 37
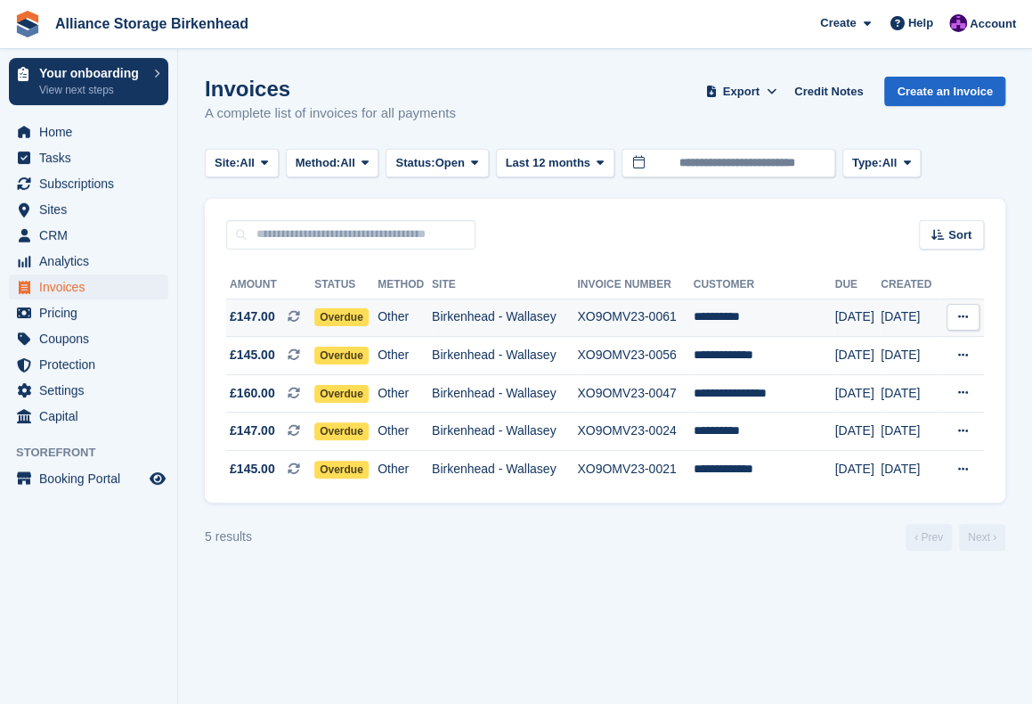
click at [431, 311] on td "Other" at bounding box center [405, 317] width 54 height 38
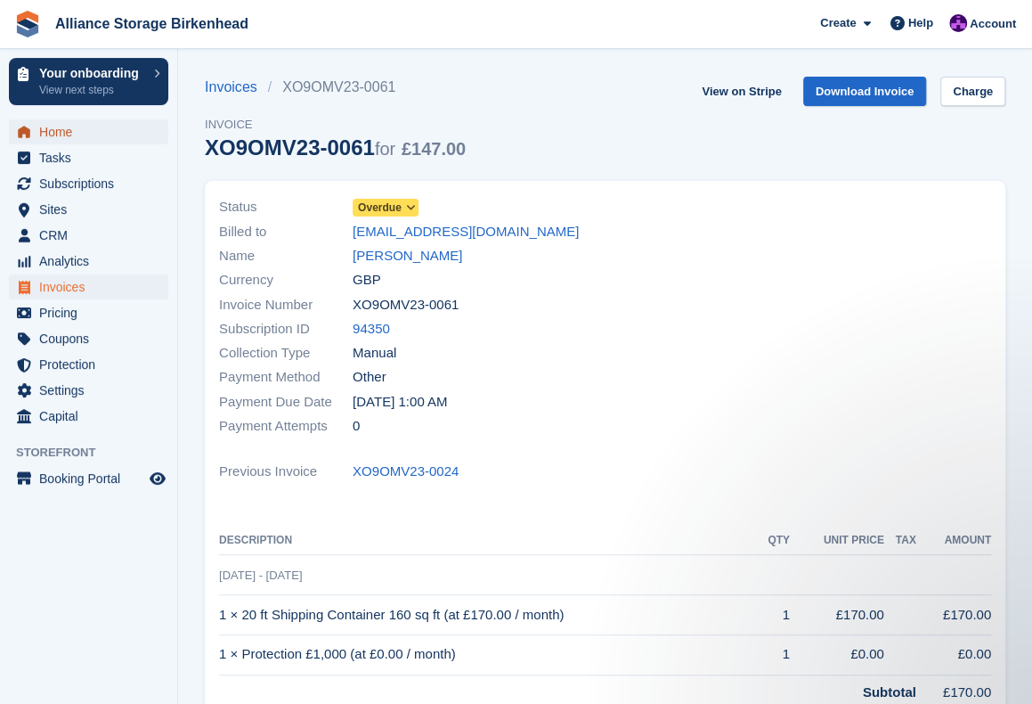
click at [87, 136] on span "Home" at bounding box center [92, 131] width 107 height 25
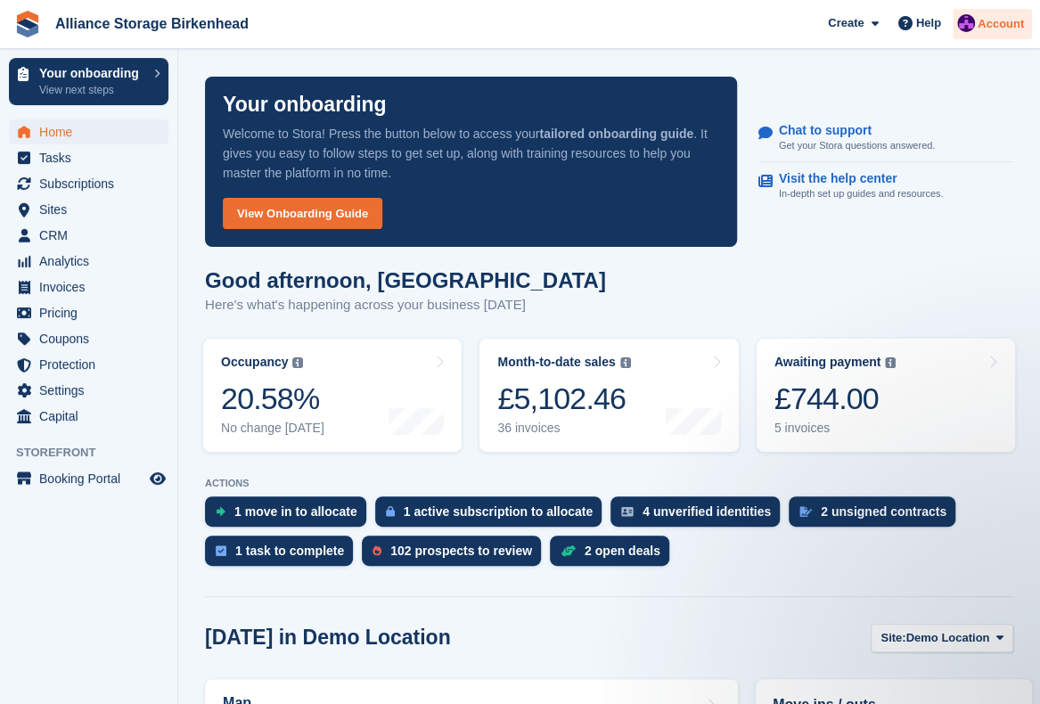
click at [995, 23] on span "Account" at bounding box center [1000, 24] width 46 height 18
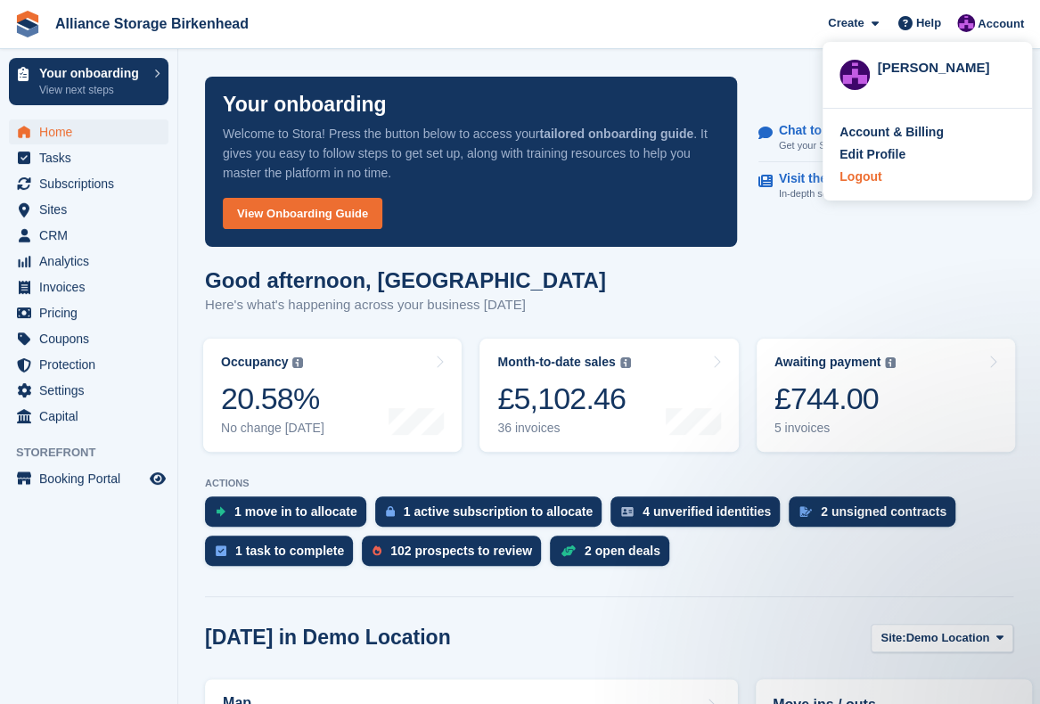
click at [877, 177] on div "Logout" at bounding box center [860, 176] width 42 height 19
